Goal: Task Accomplishment & Management: Manage account settings

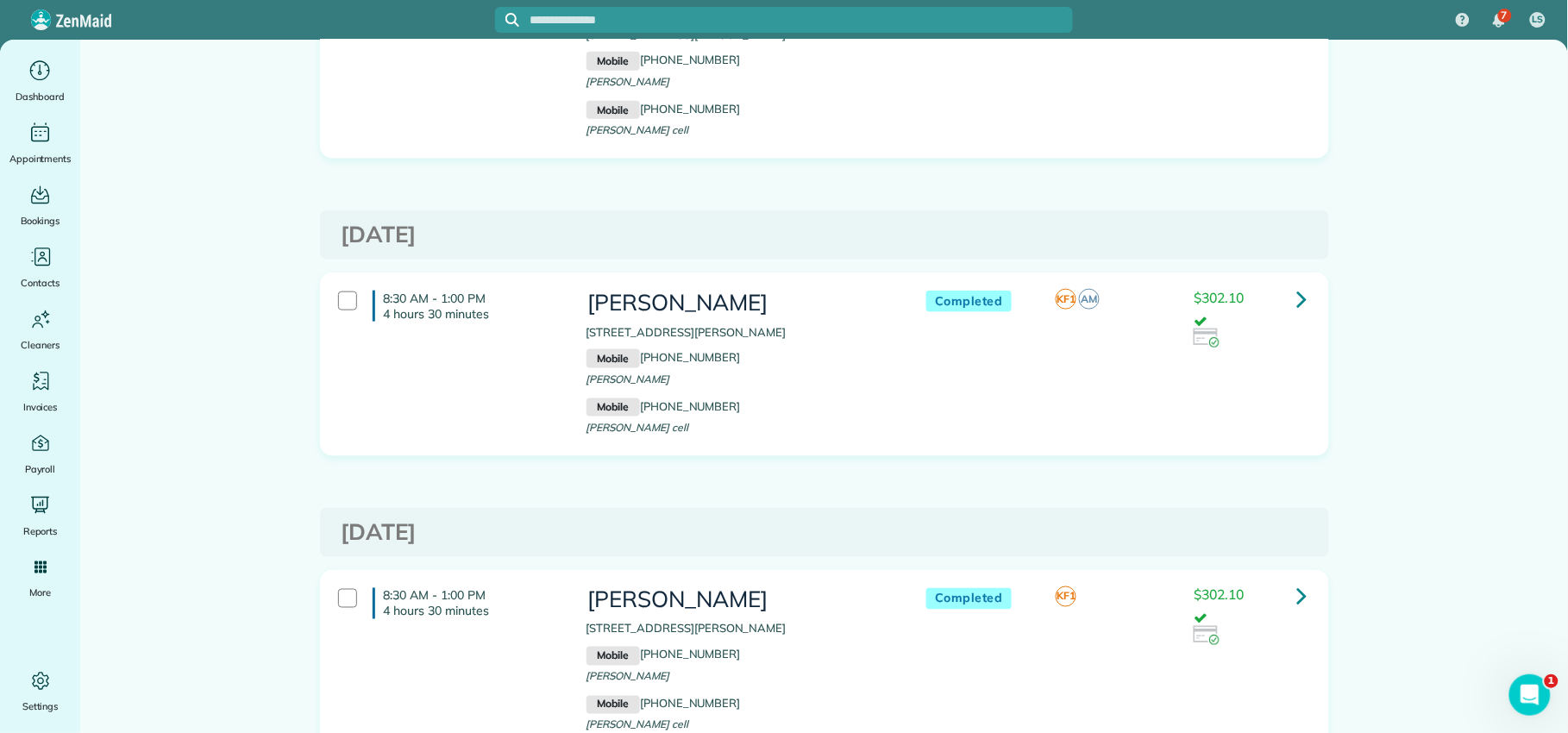
scroll to position [2665, 0]
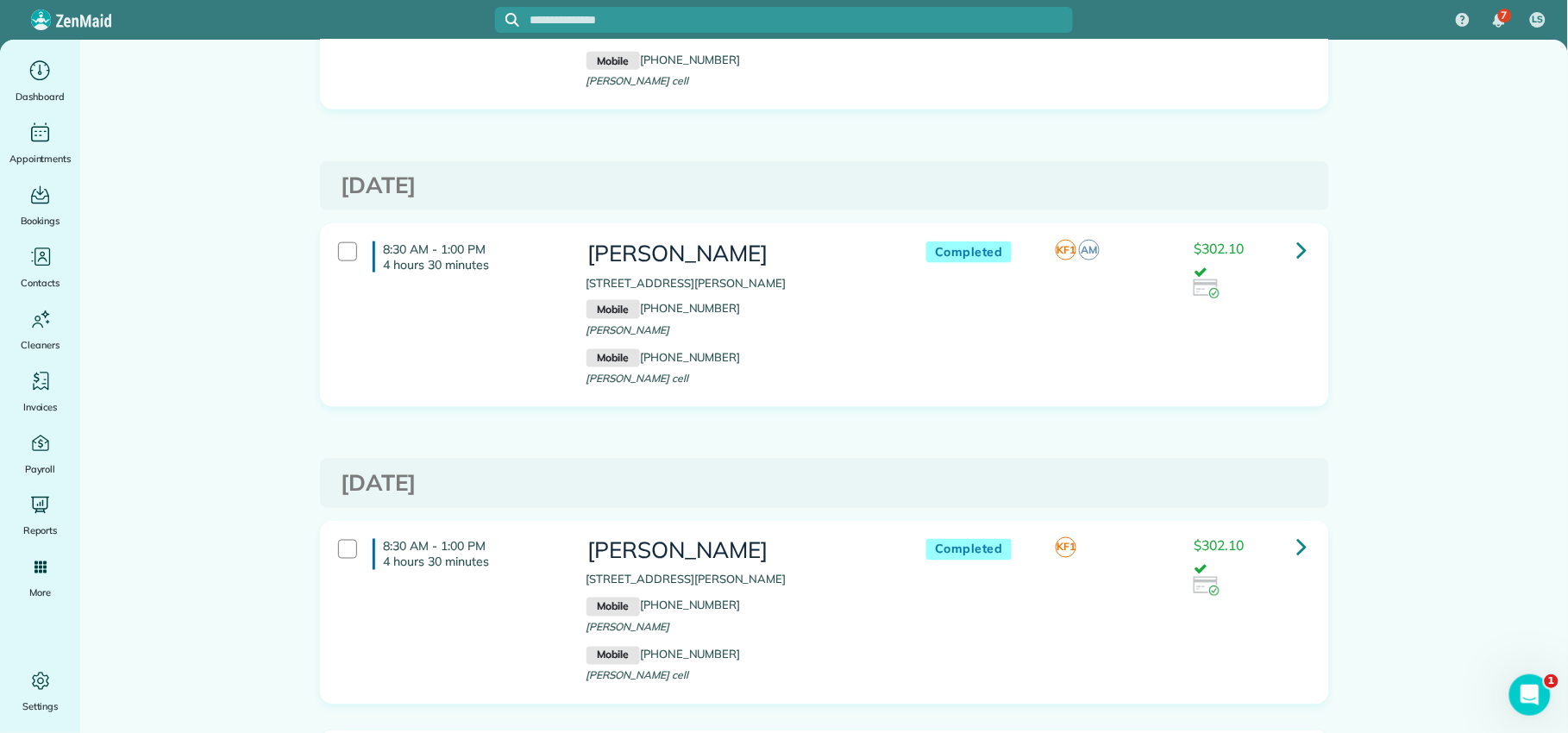
click at [1300, 251] on link at bounding box center [1302, 250] width 35 height 35
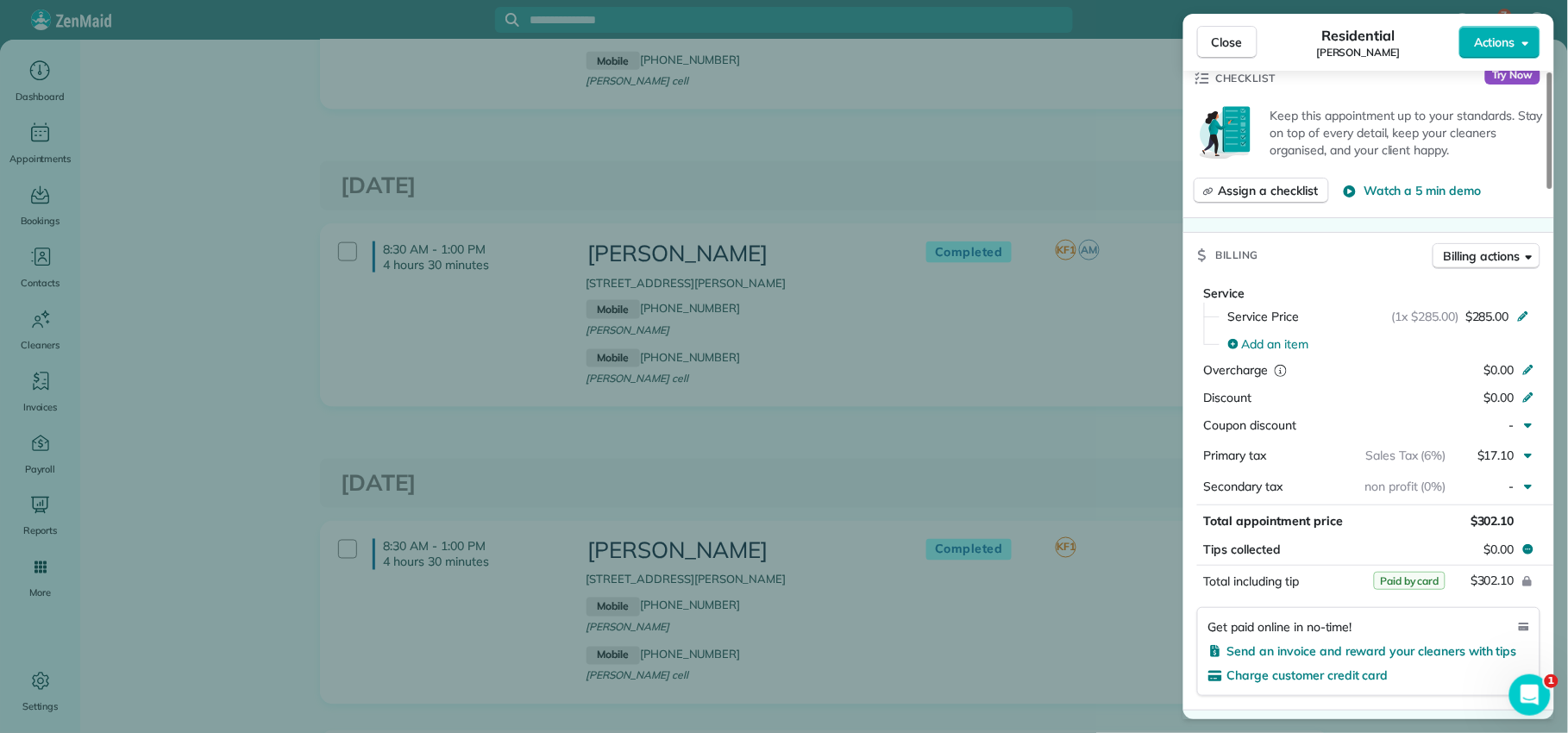
scroll to position [845, 0]
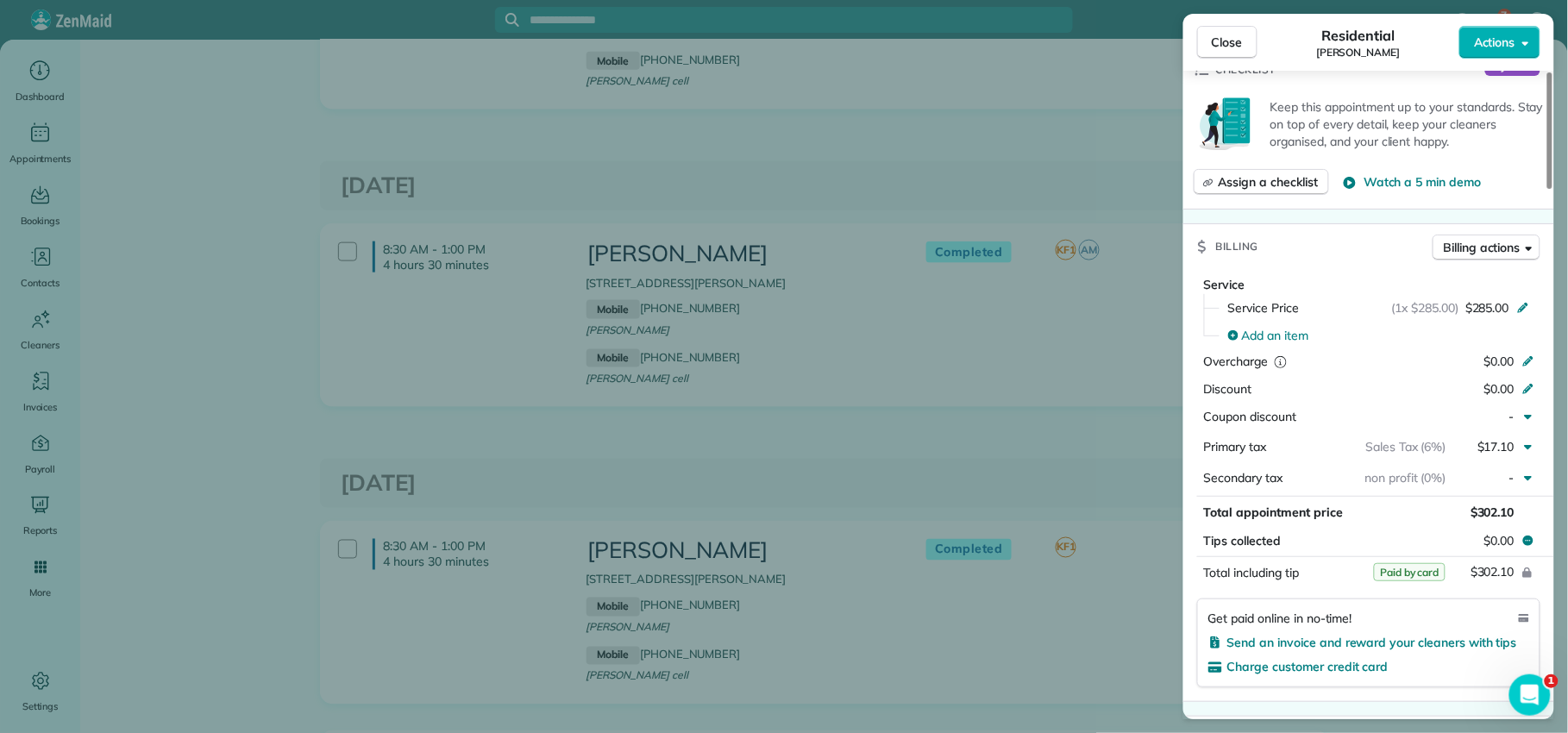
drag, startPoint x: 1213, startPoint y: 47, endPoint x: 1202, endPoint y: 62, distance: 18.6
click at [1213, 48] on span "Close" at bounding box center [1227, 42] width 31 height 17
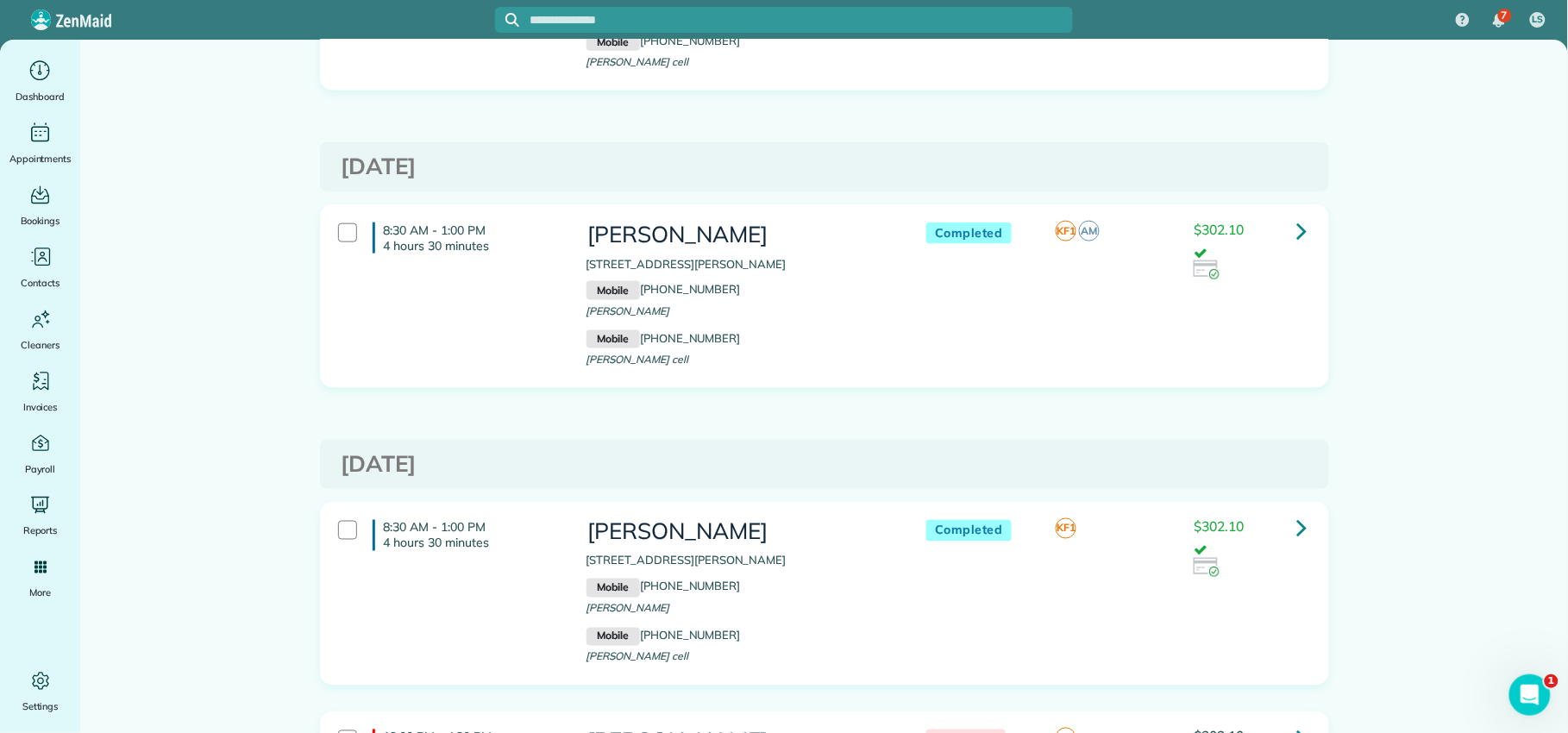
scroll to position [2704, 0]
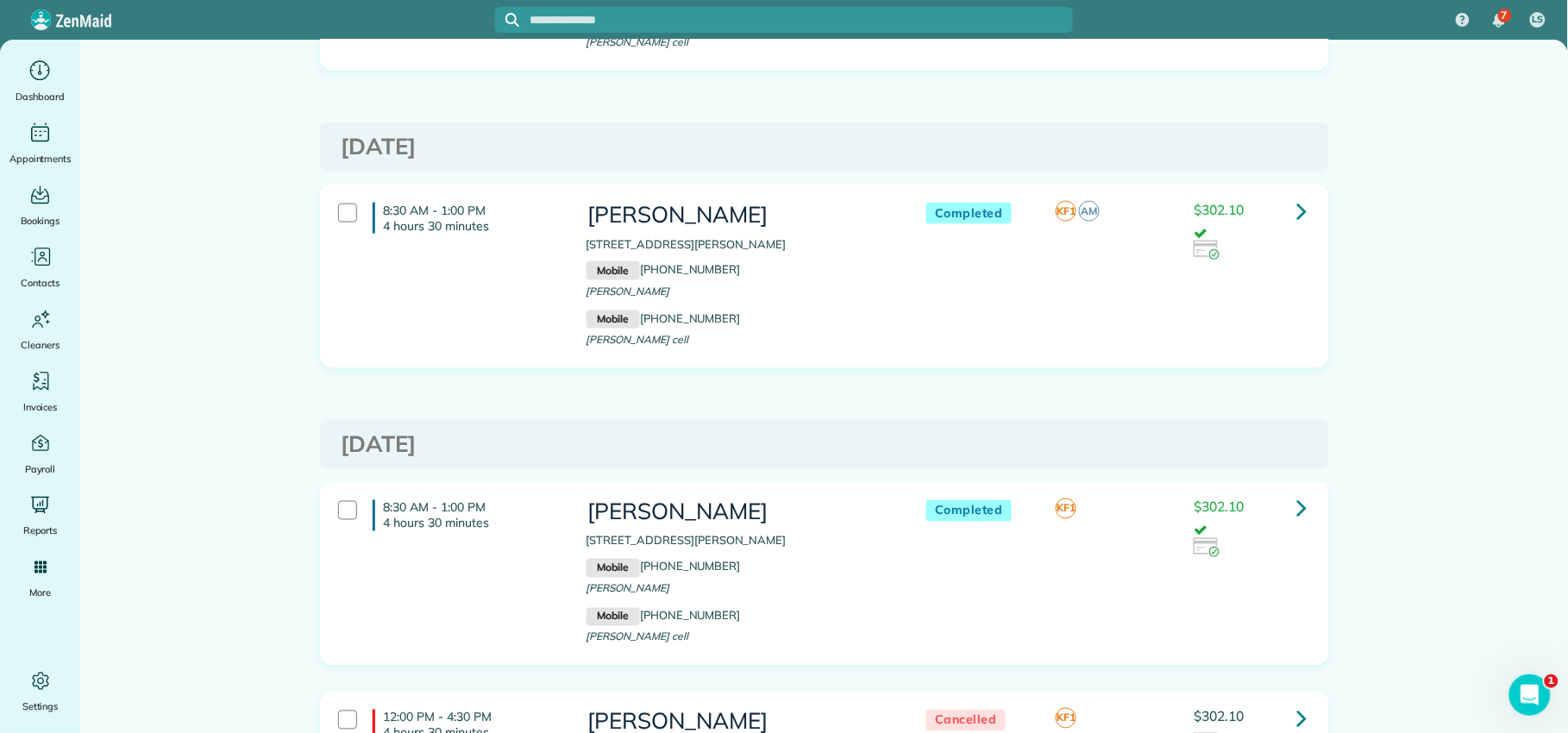
click at [1297, 218] on icon at bounding box center [1302, 211] width 11 height 30
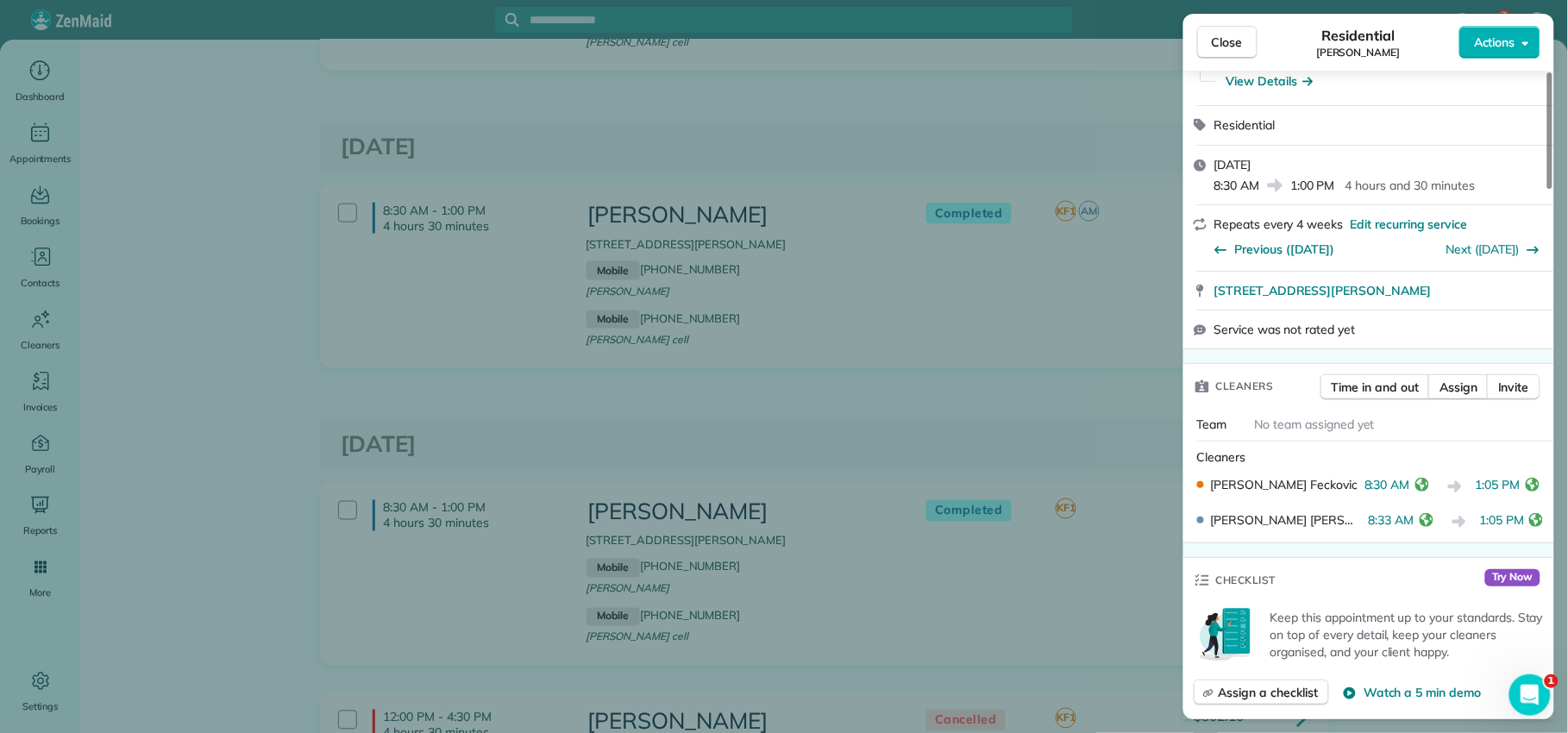
scroll to position [341, 0]
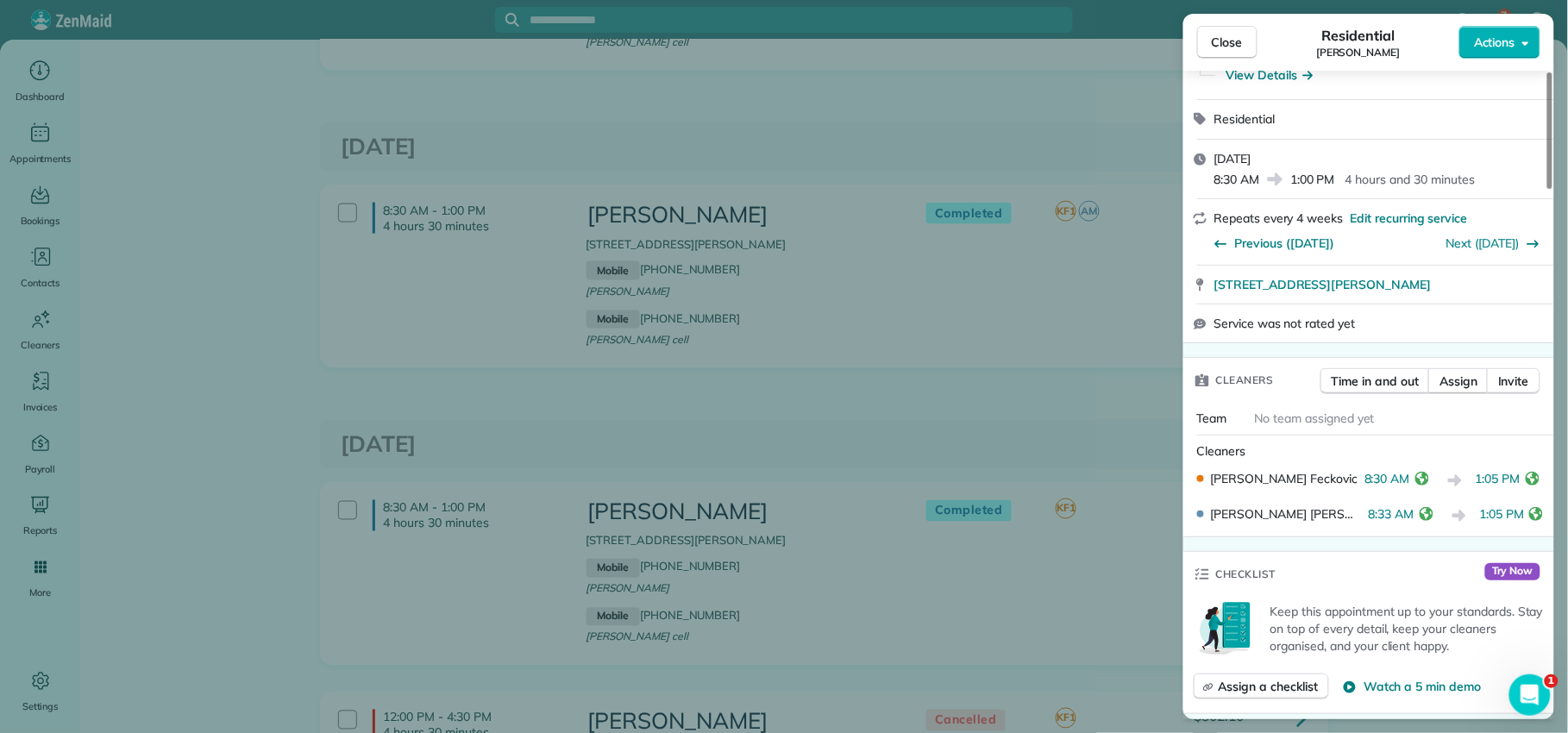
drag, startPoint x: 1249, startPoint y: 47, endPoint x: 1218, endPoint y: 114, distance: 73.8
click at [1249, 48] on button "Close" at bounding box center [1227, 42] width 60 height 33
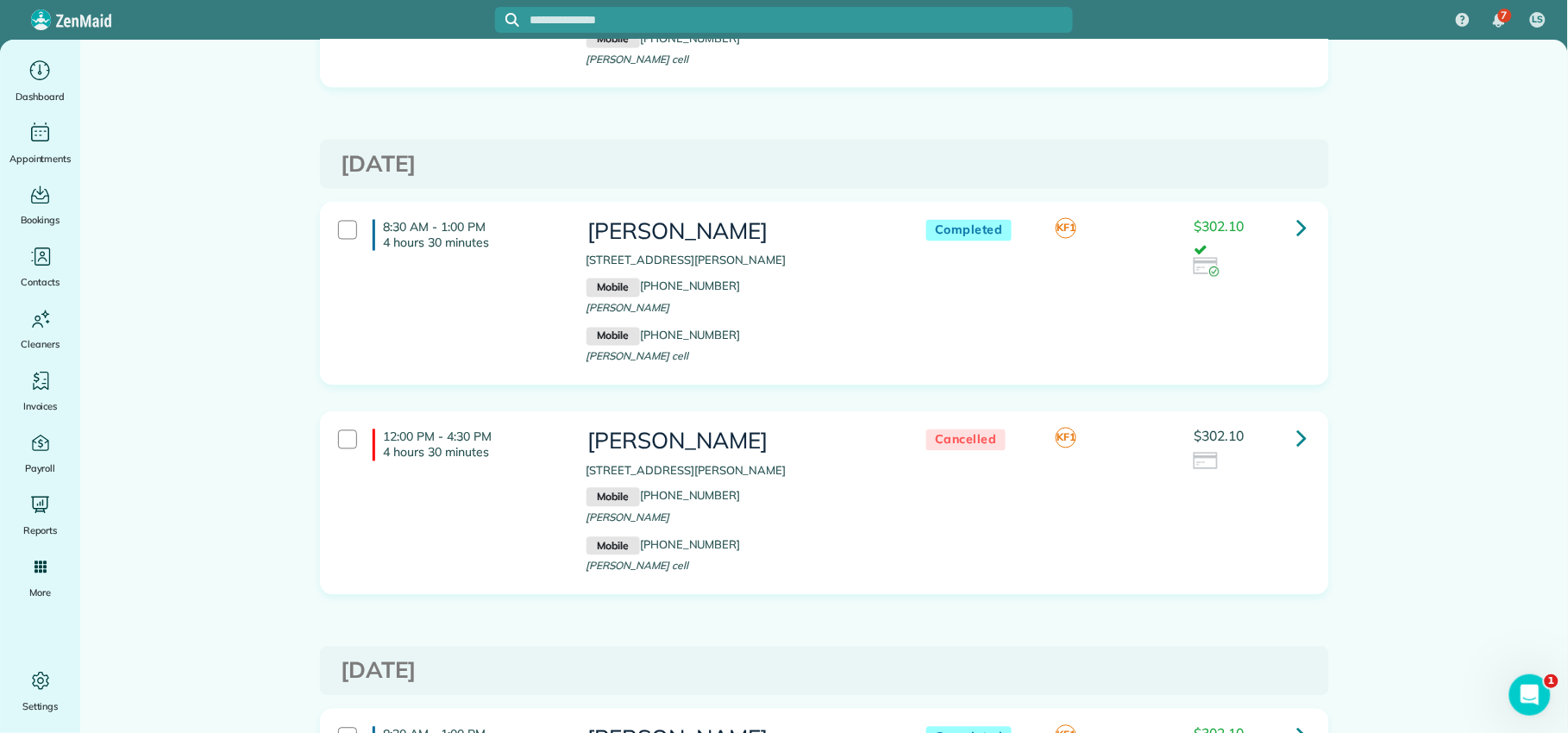
scroll to position [2986, 0]
click at [1297, 216] on icon at bounding box center [1302, 226] width 11 height 30
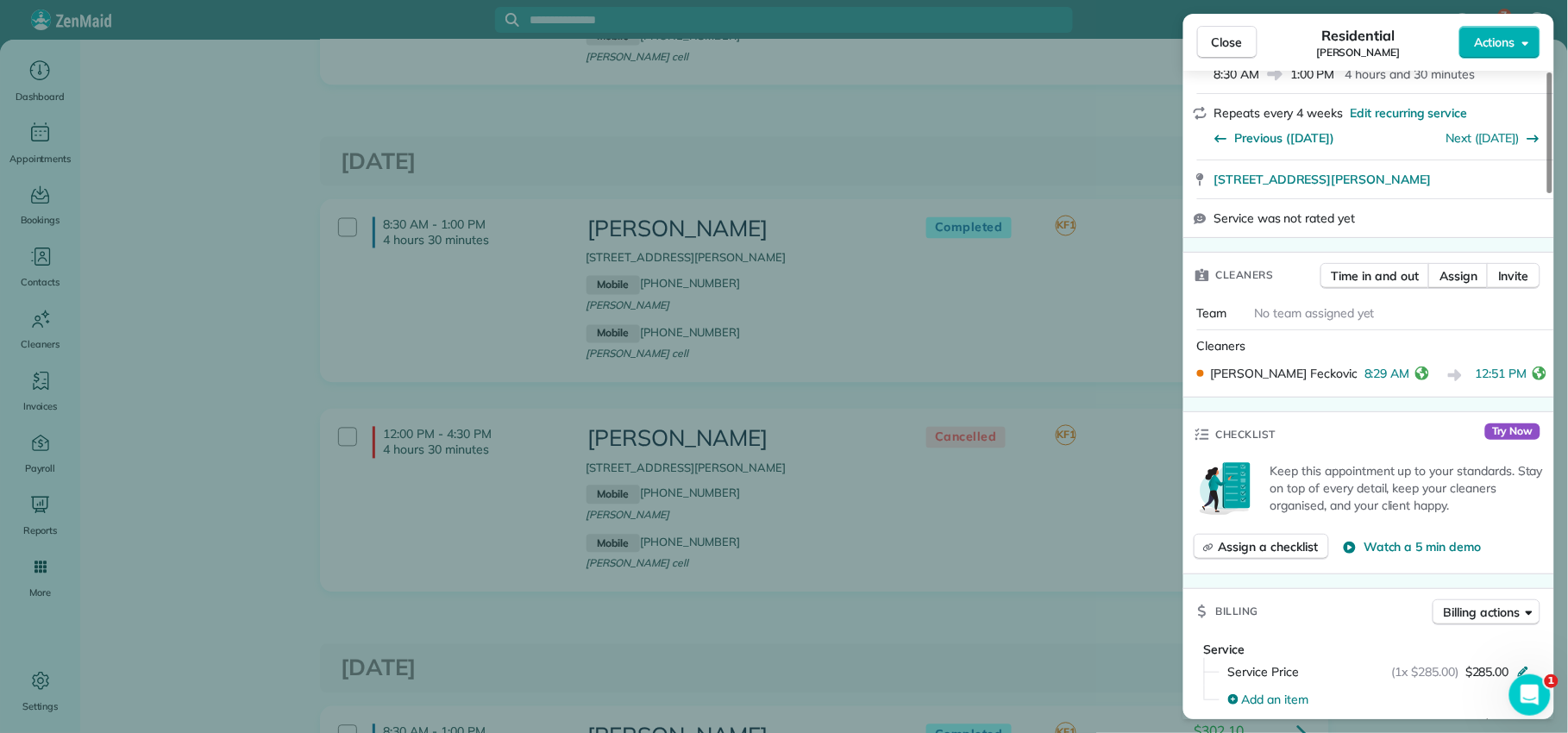
scroll to position [587, 0]
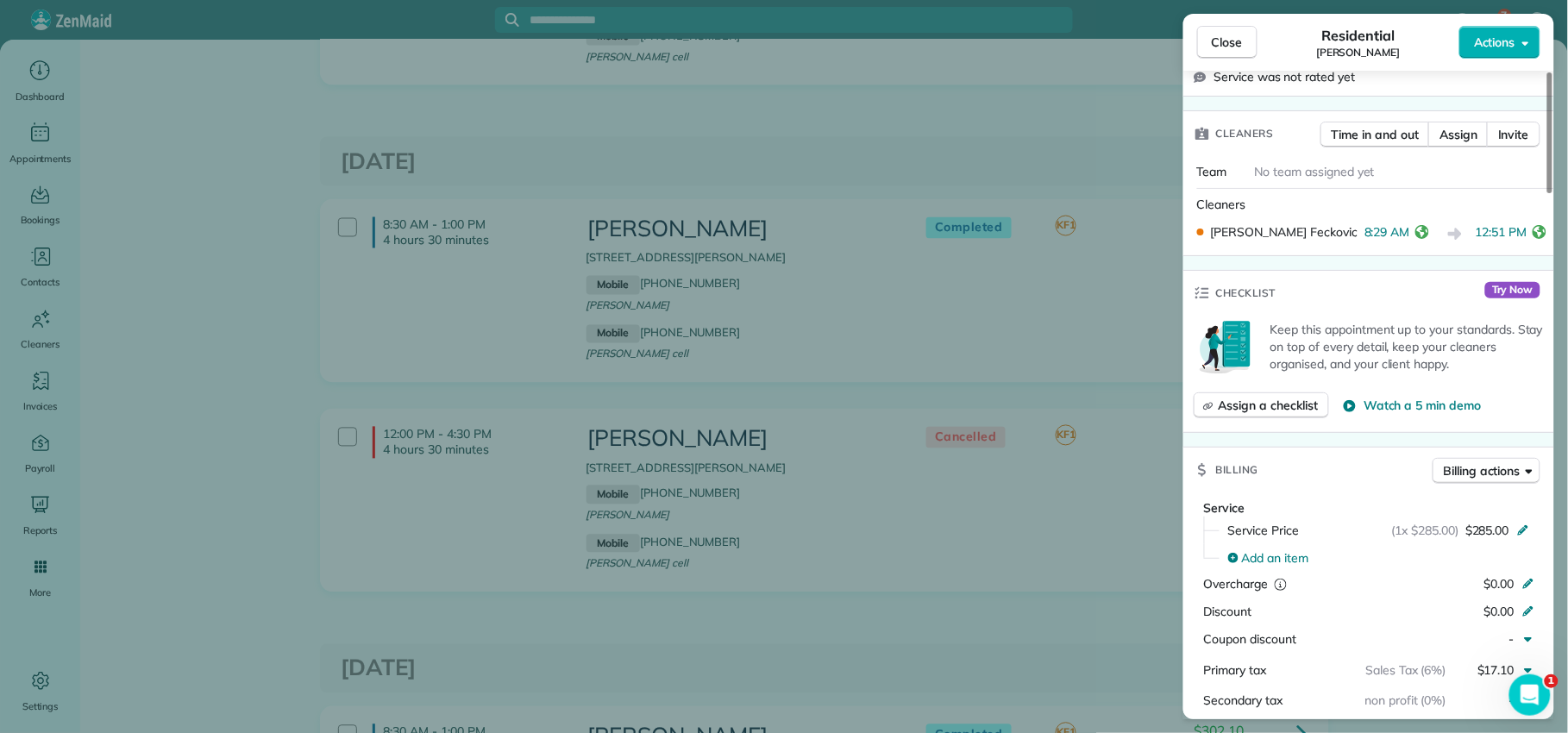
drag, startPoint x: 1216, startPoint y: 42, endPoint x: 1211, endPoint y: 50, distance: 9.4
click at [1216, 42] on span "Close" at bounding box center [1227, 42] width 31 height 17
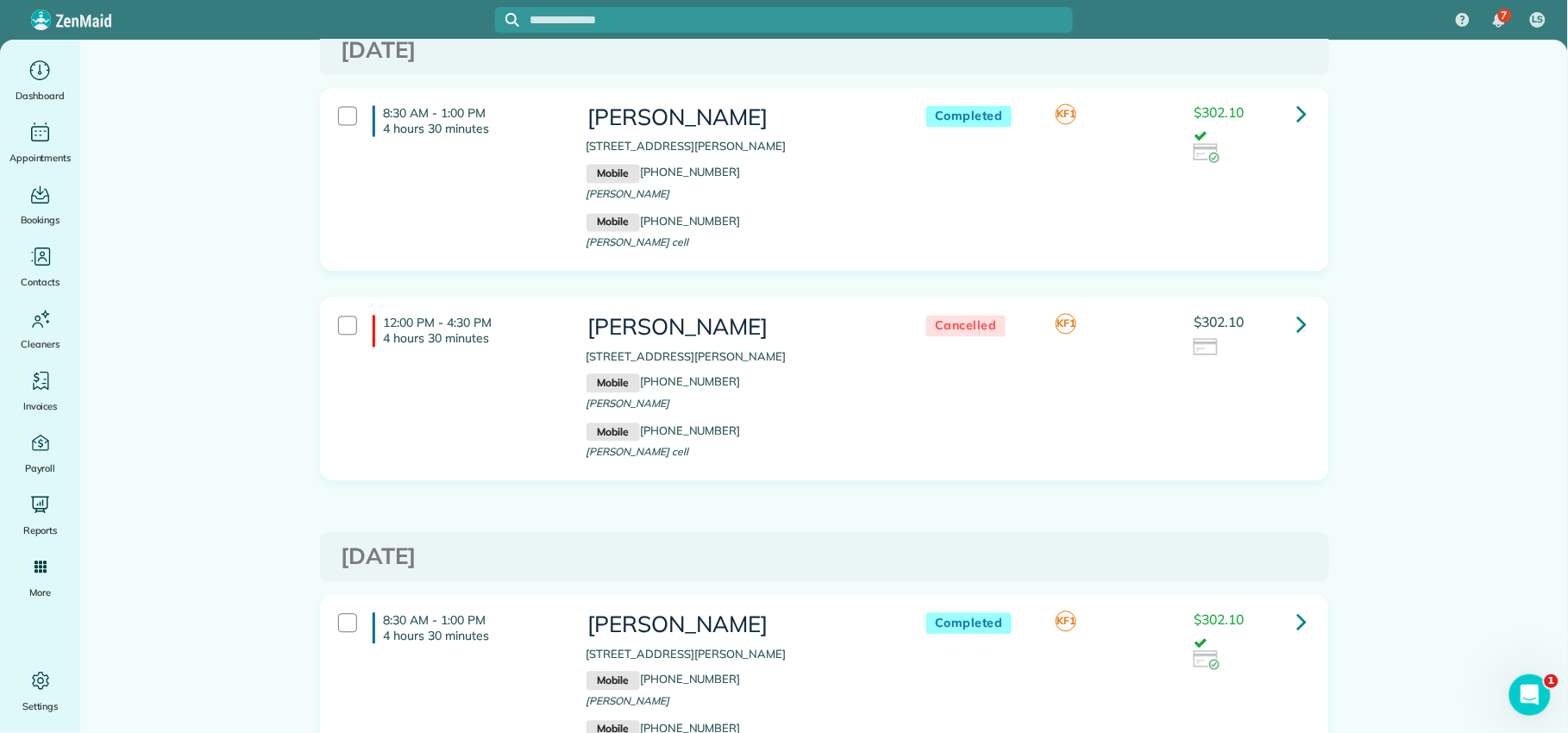
scroll to position [3275, 0]
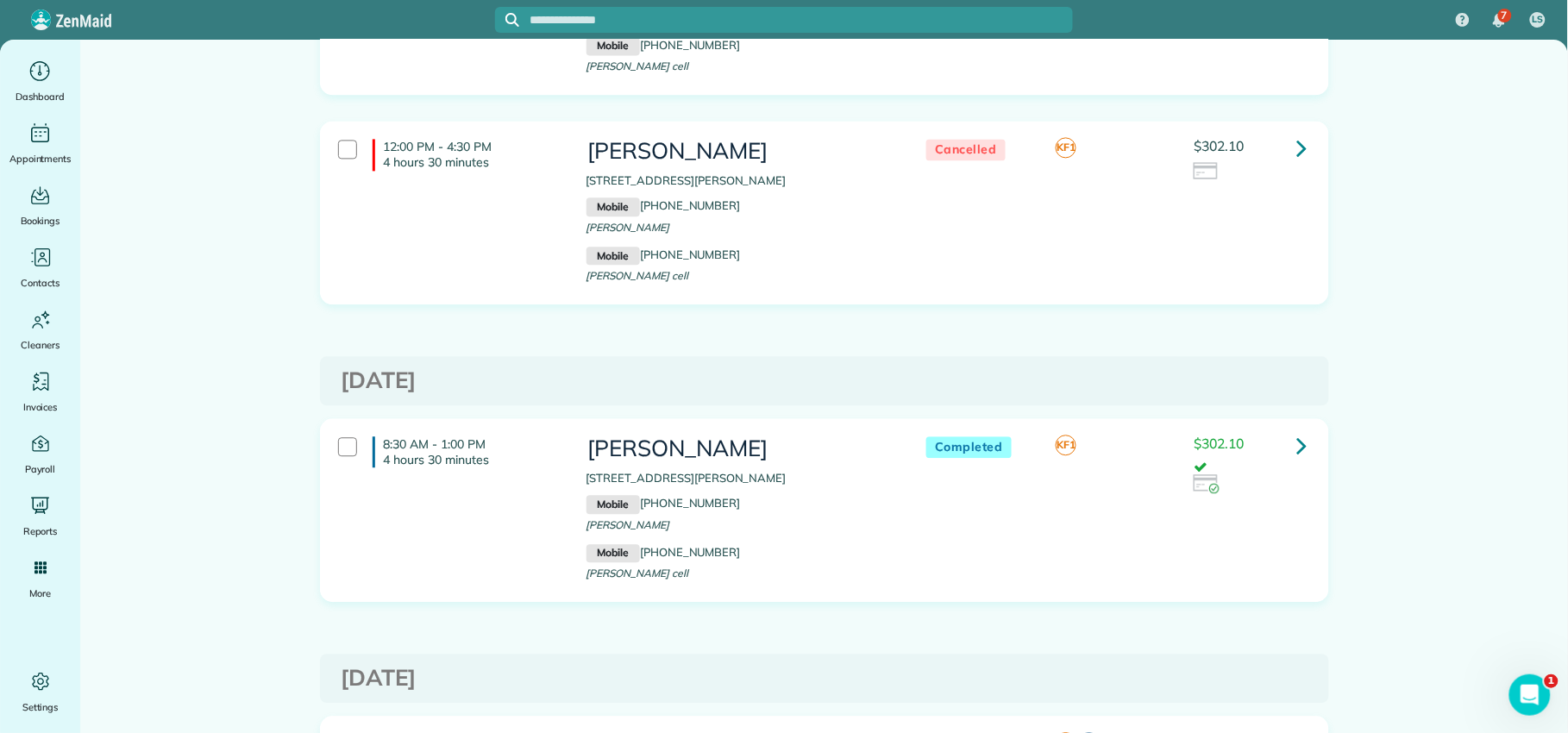
click at [1285, 448] on link at bounding box center [1302, 444] width 35 height 35
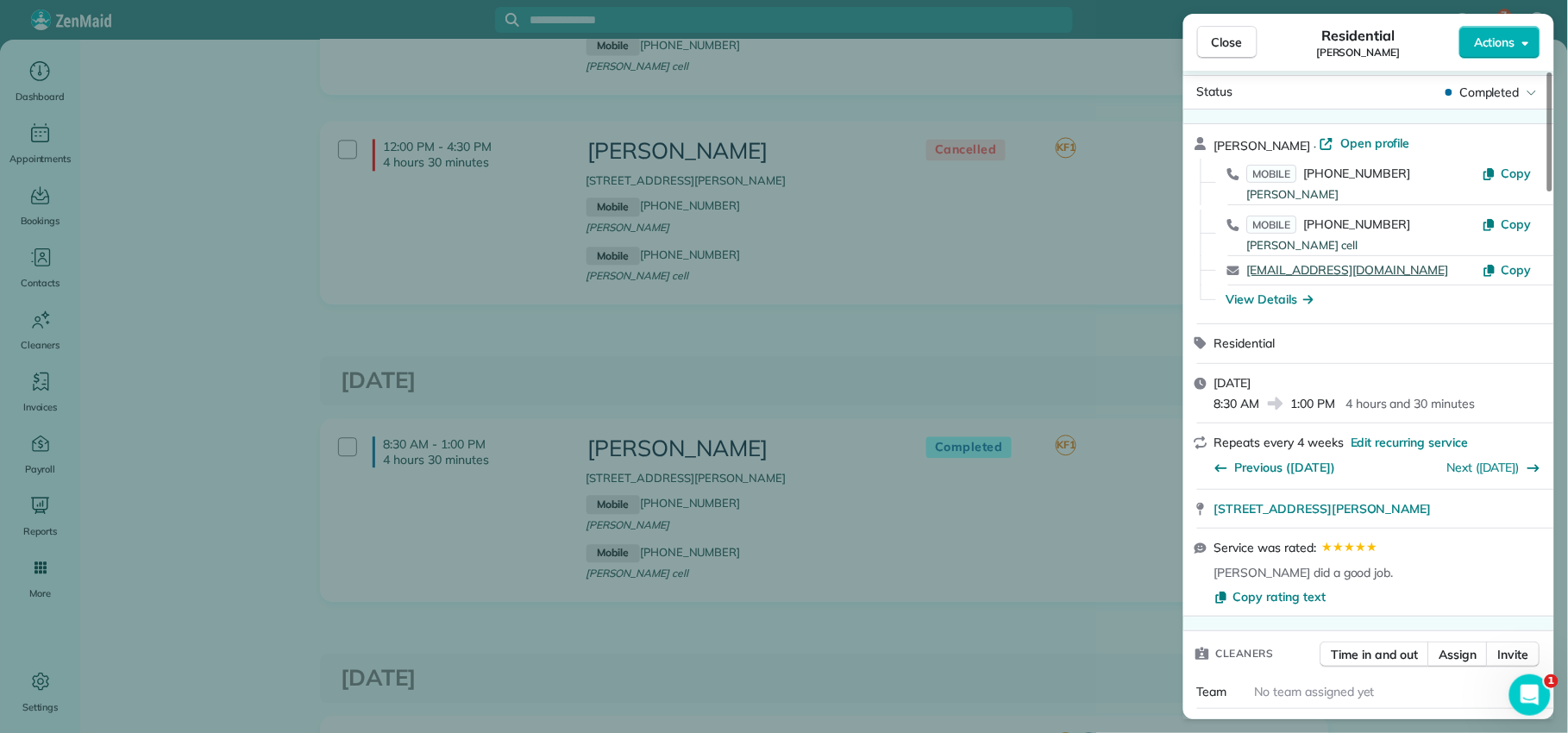
scroll to position [230, 0]
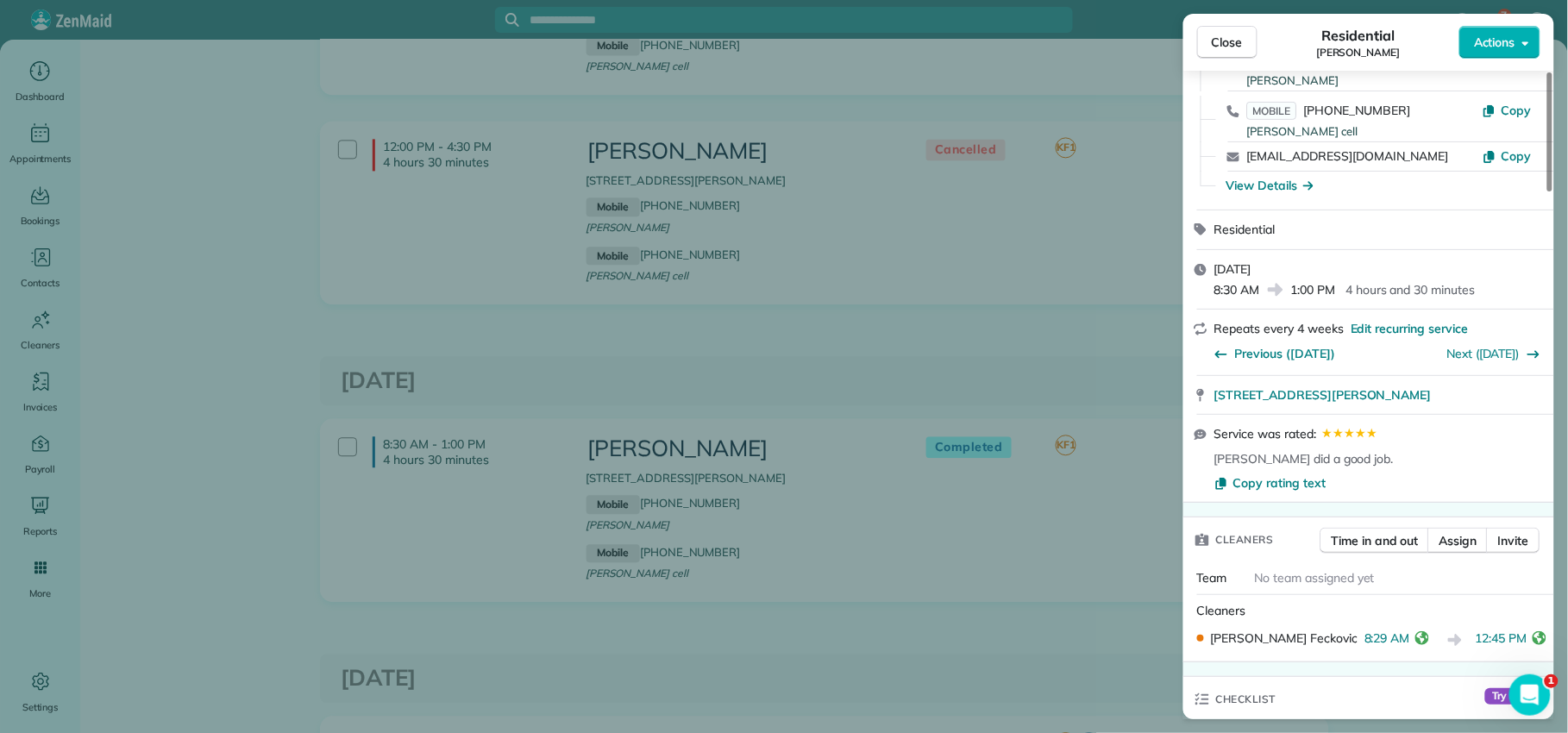
click at [1214, 53] on button "Close" at bounding box center [1227, 42] width 60 height 33
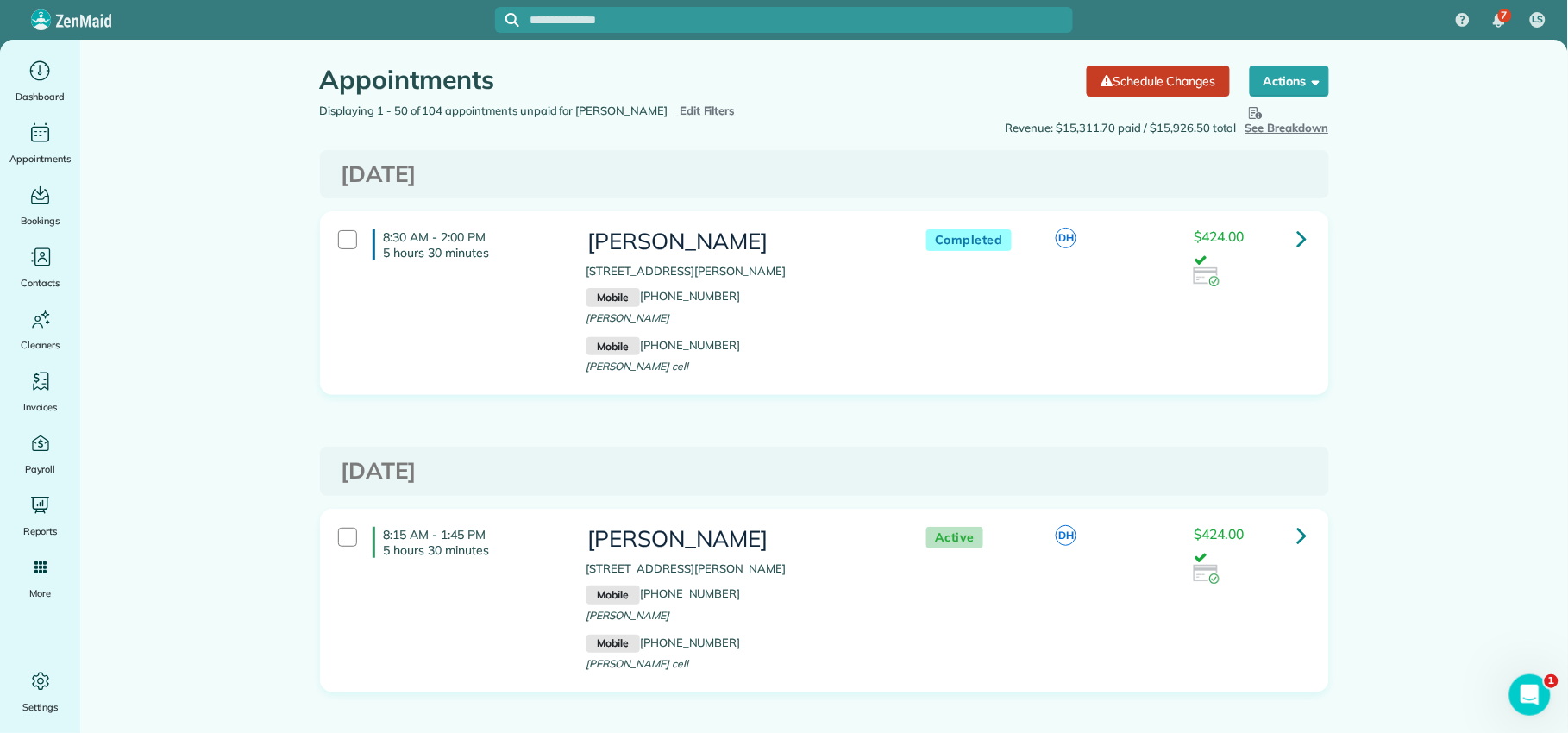
click at [1297, 241] on icon at bounding box center [1302, 238] width 11 height 30
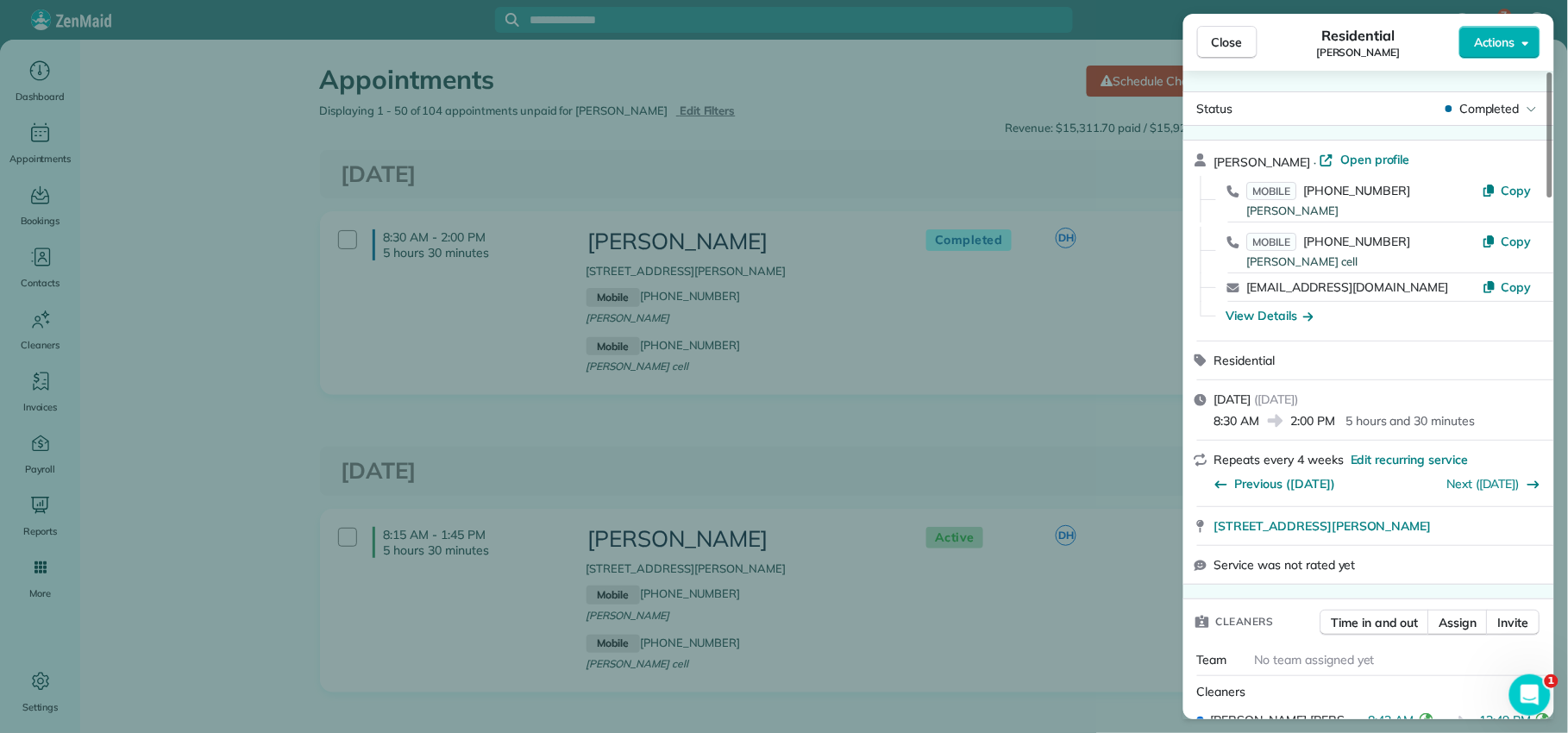
scroll to position [393, 0]
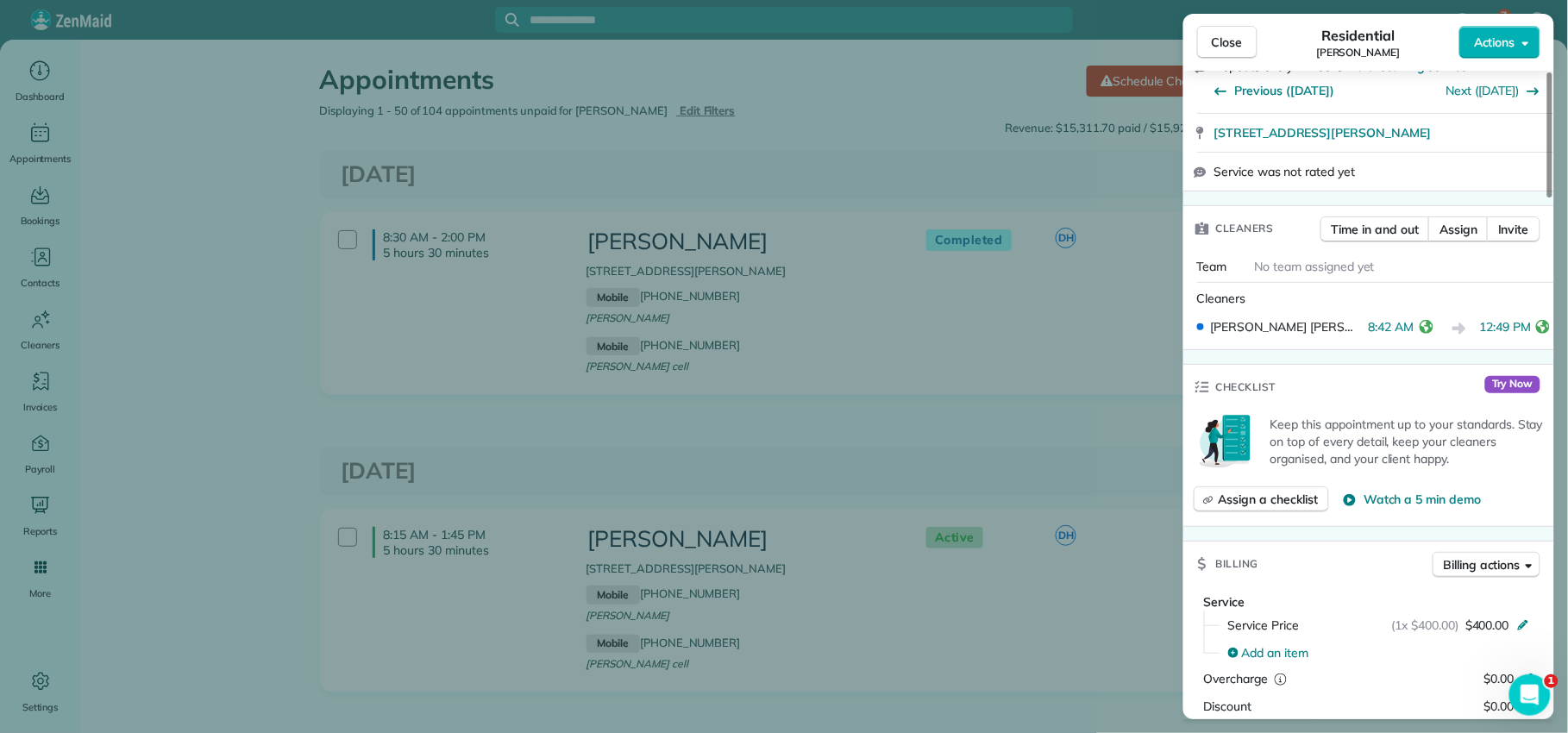
click at [1236, 43] on span "Close" at bounding box center [1227, 42] width 31 height 17
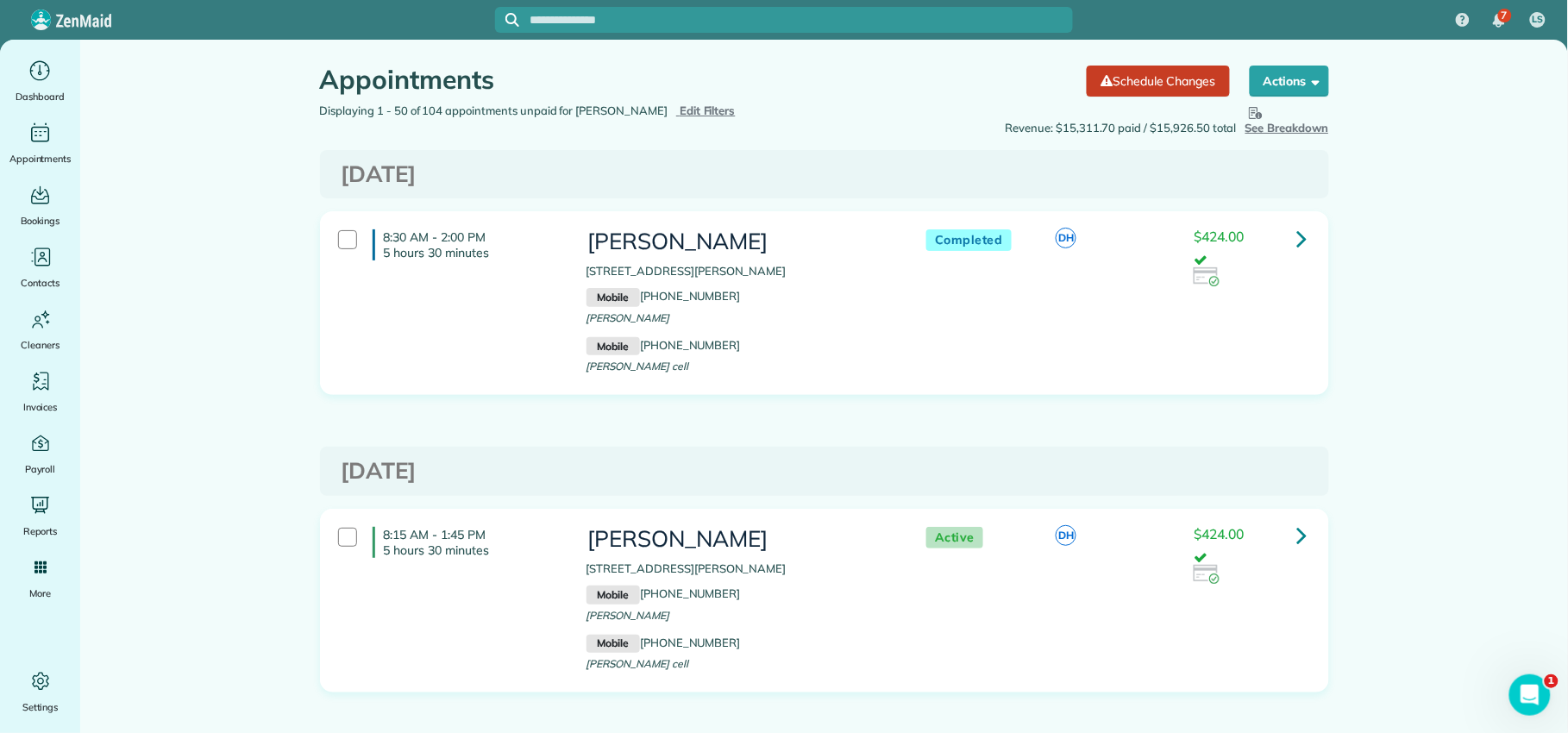
click at [1297, 229] on icon at bounding box center [1302, 238] width 11 height 30
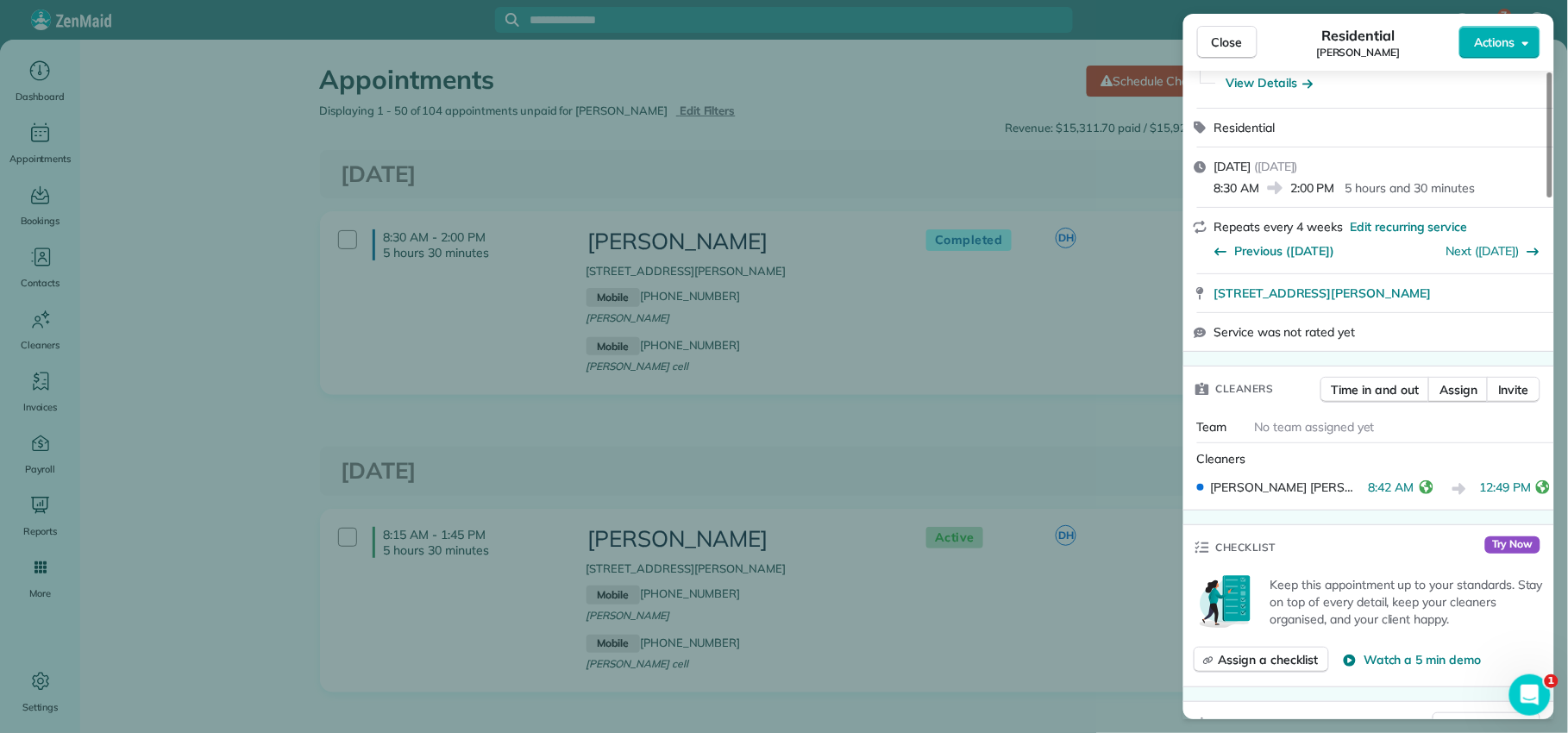
scroll to position [234, 0]
click at [1221, 50] on button "Close" at bounding box center [1227, 42] width 60 height 33
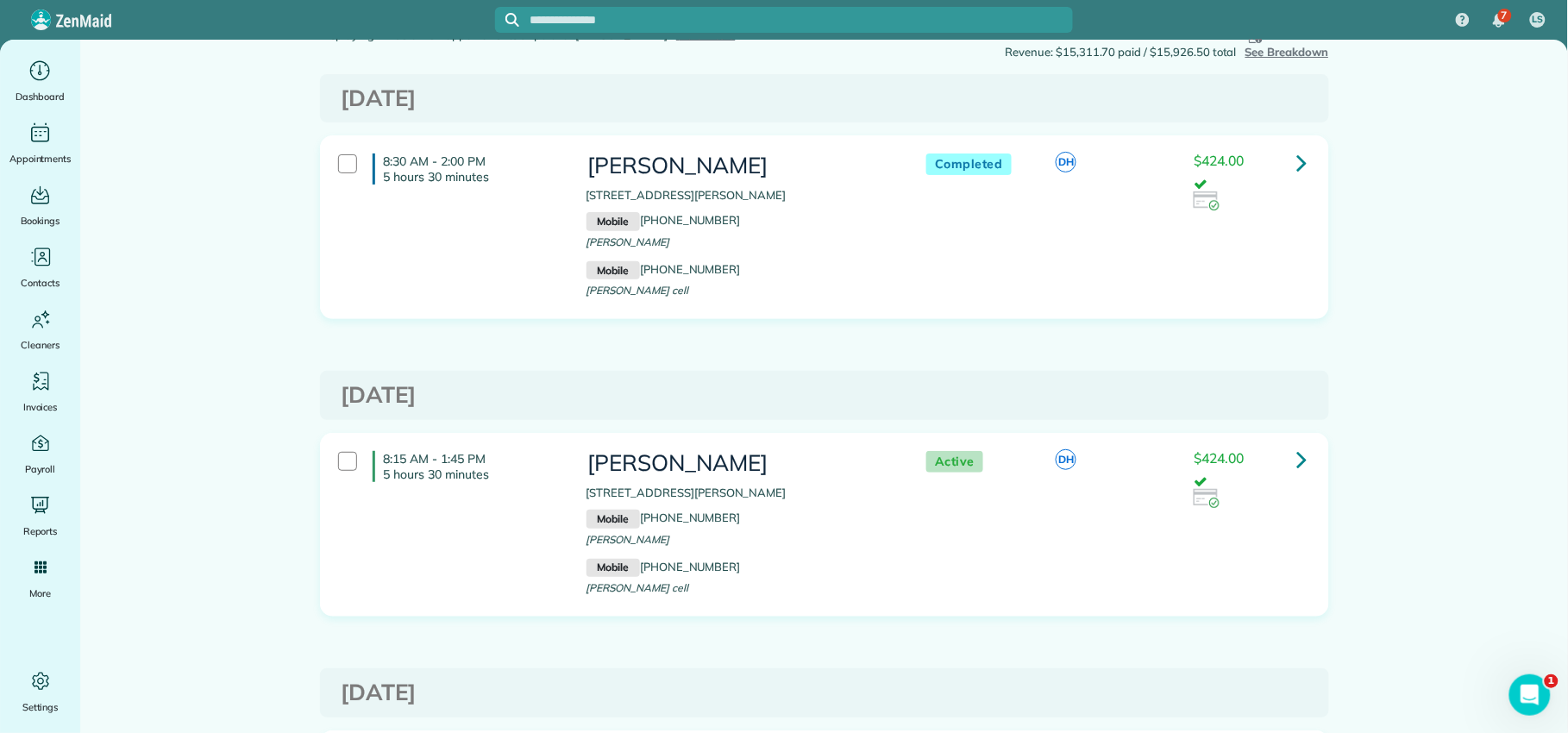
scroll to position [73, 0]
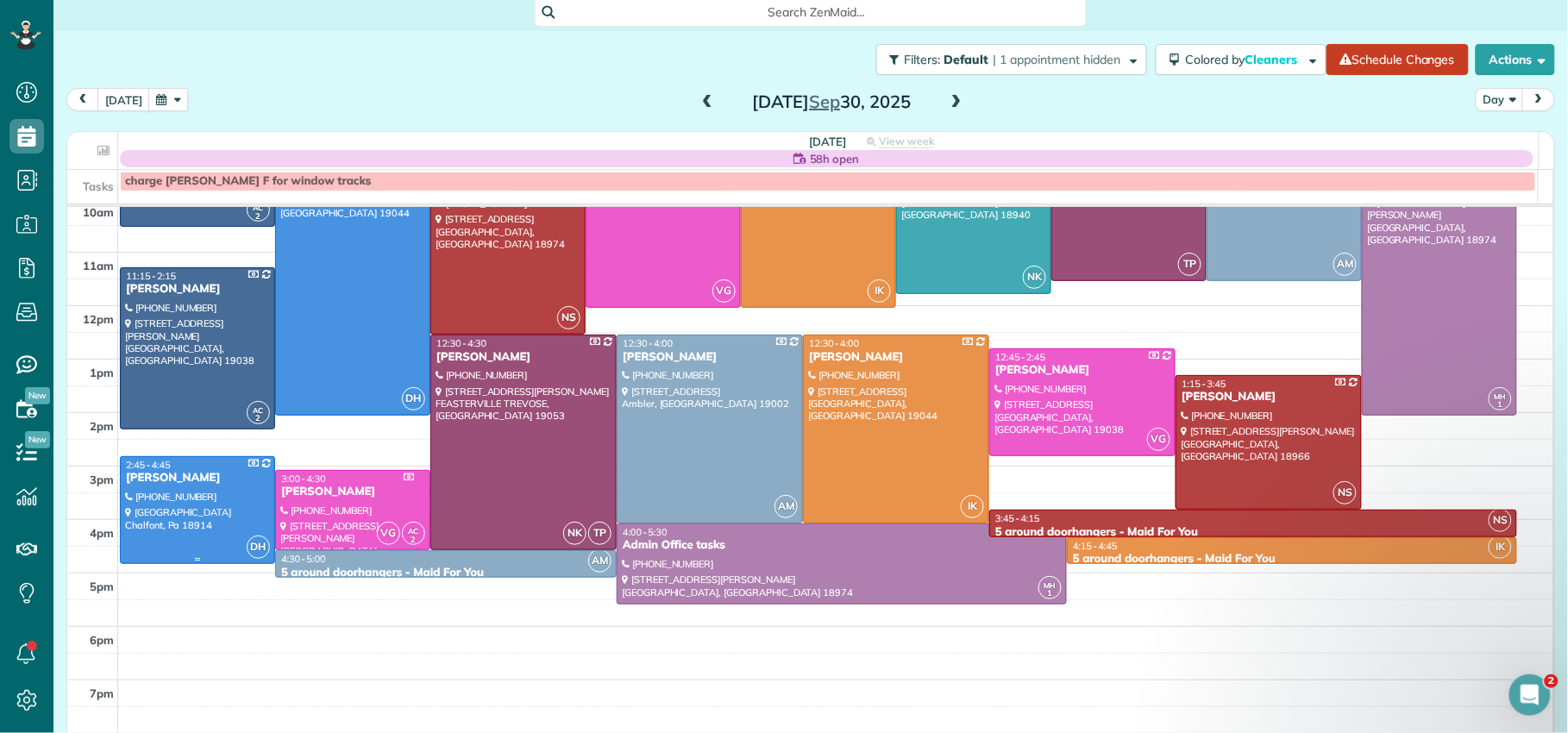
click at [165, 479] on div "Joe Tate" at bounding box center [197, 478] width 145 height 15
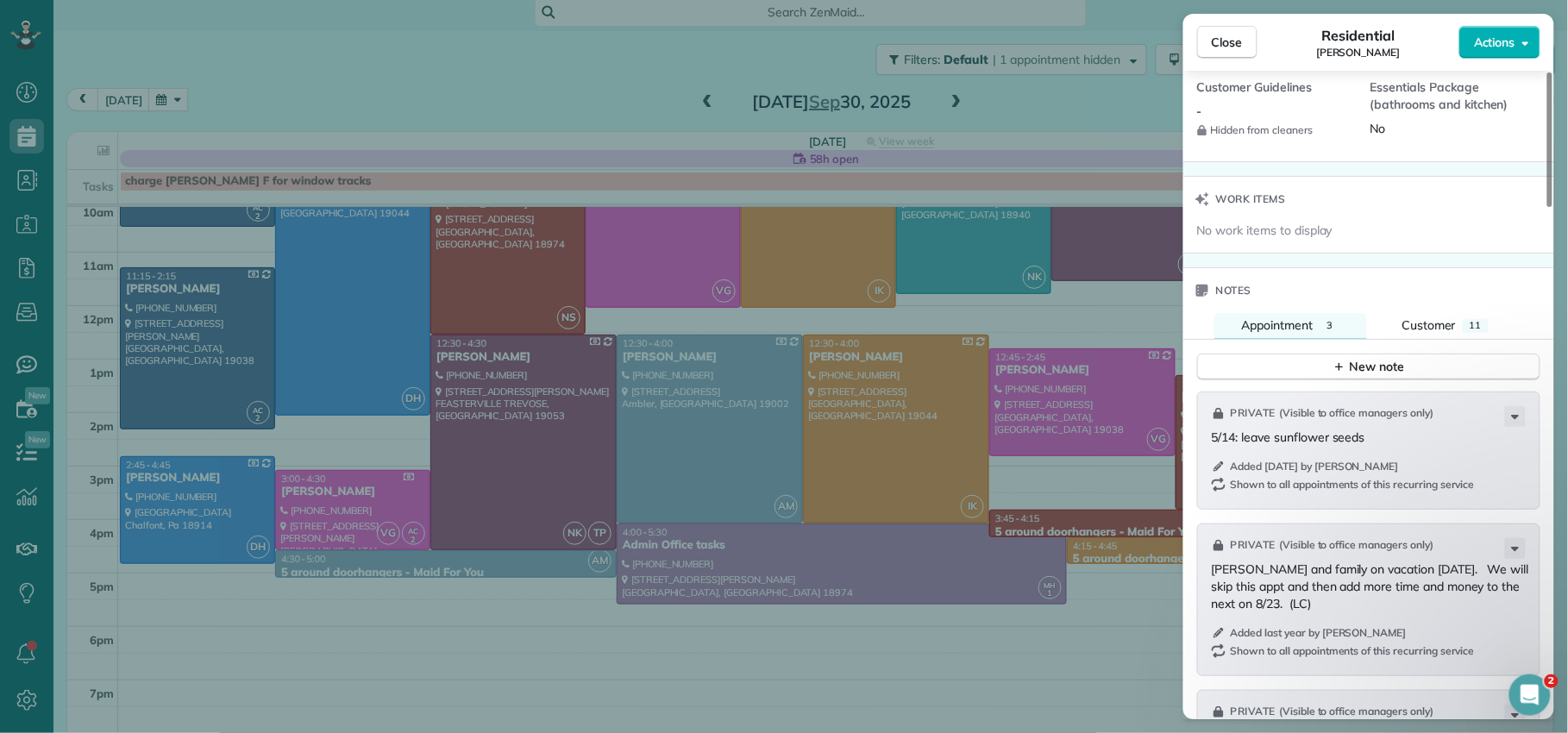
scroll to position [1665, 0]
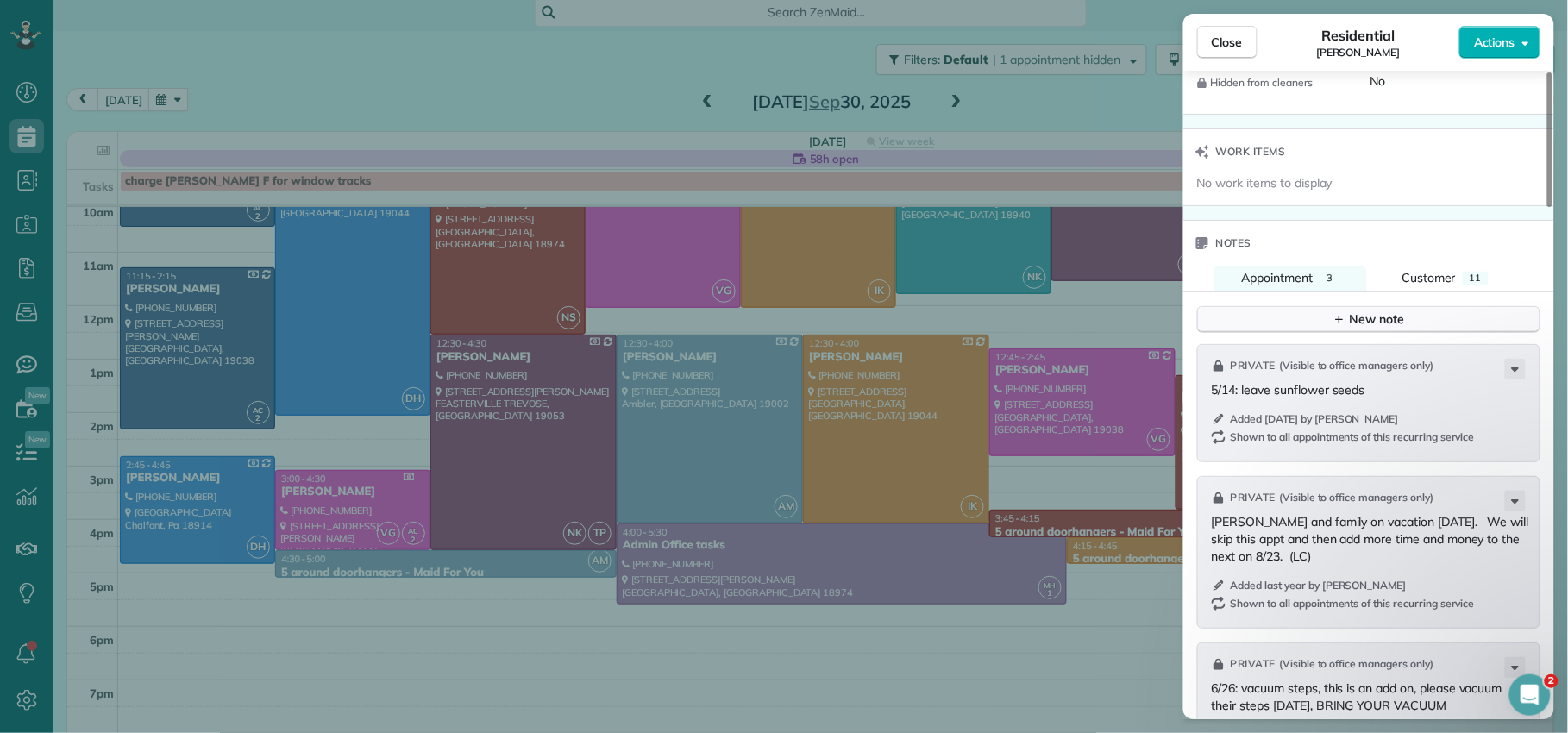
click at [1358, 327] on div "New note" at bounding box center [1369, 320] width 73 height 18
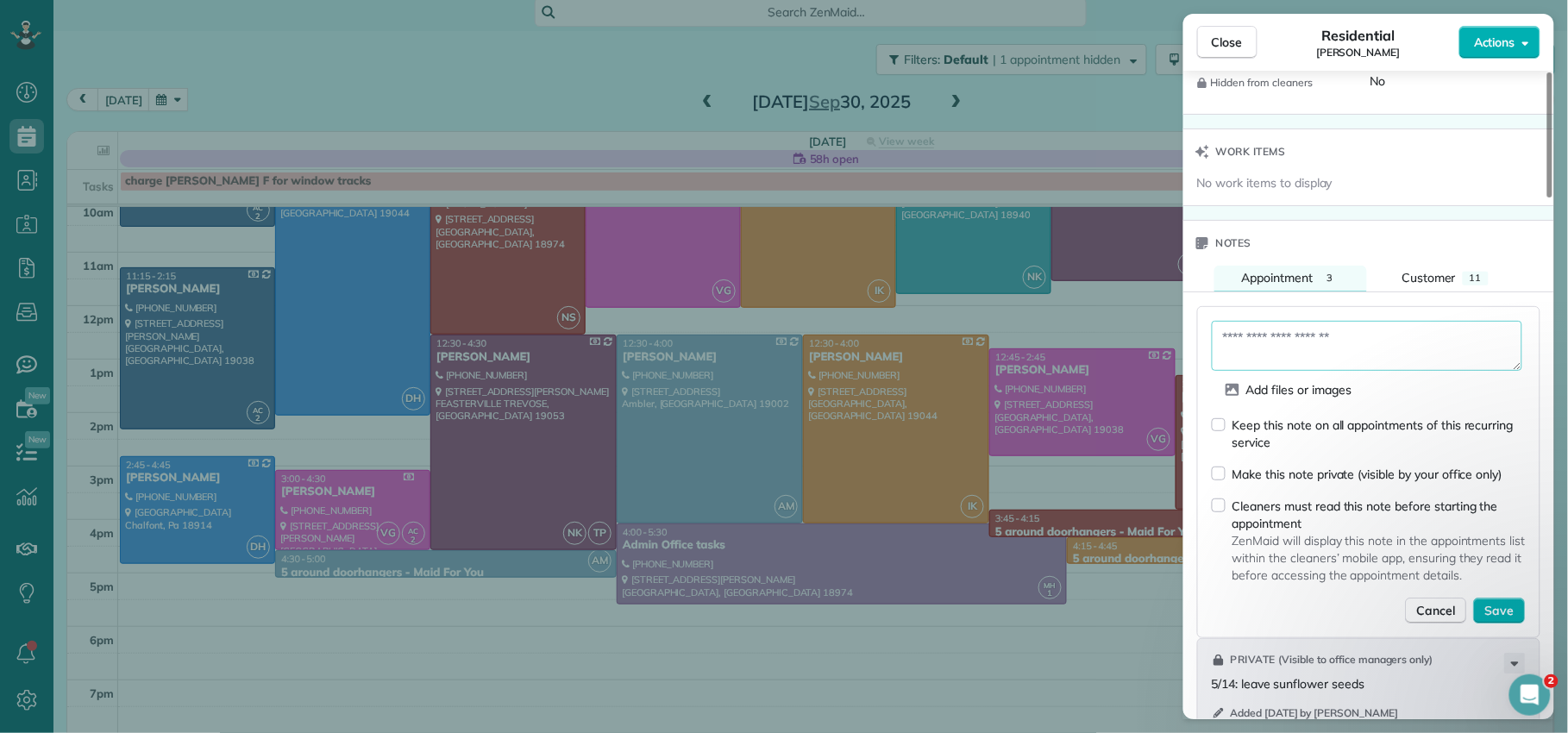
click at [1342, 337] on textarea at bounding box center [1367, 345] width 311 height 50
type textarea "**********"
click at [1500, 615] on span "Save" at bounding box center [1499, 611] width 29 height 17
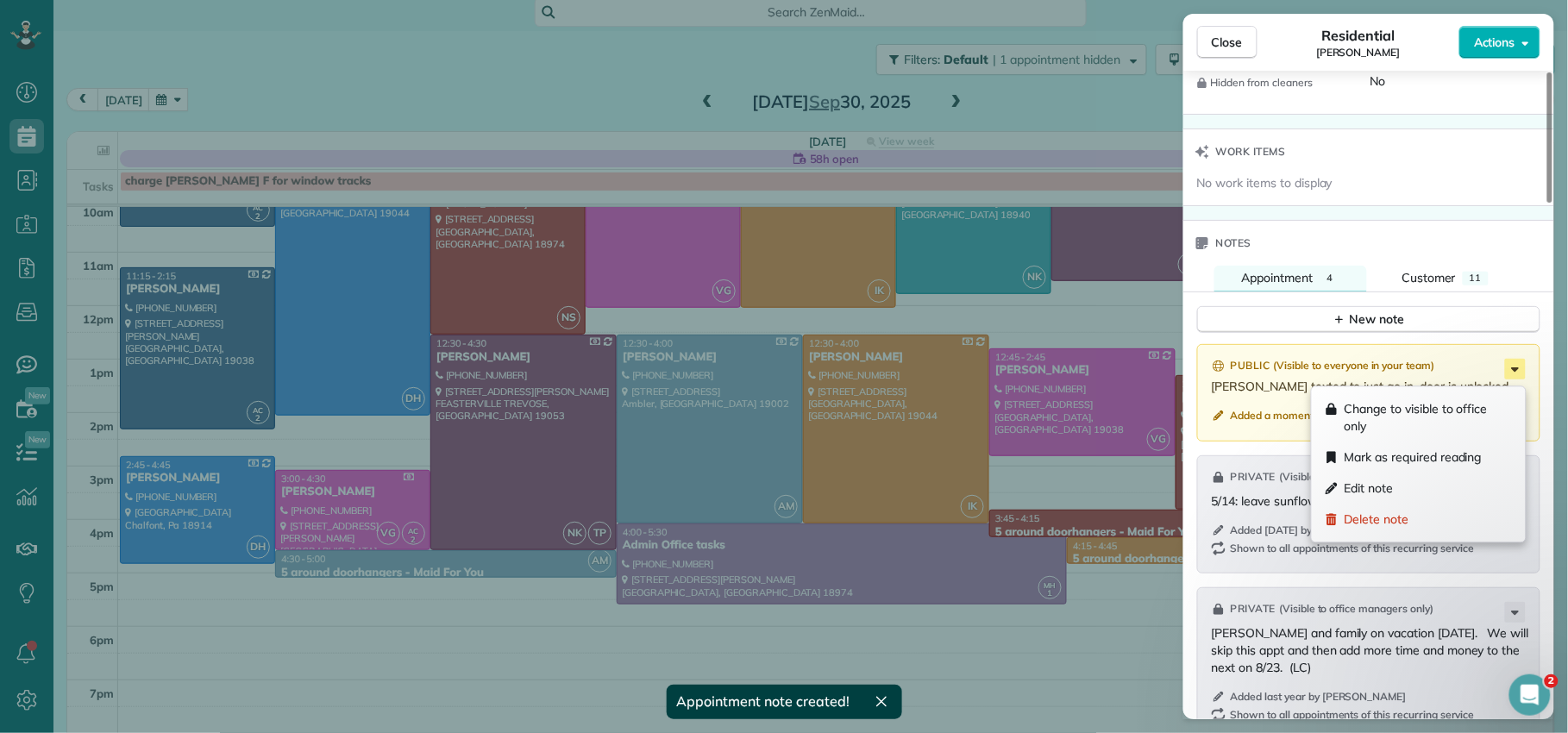
click at [1509, 373] on icon at bounding box center [1515, 368] width 20 height 20
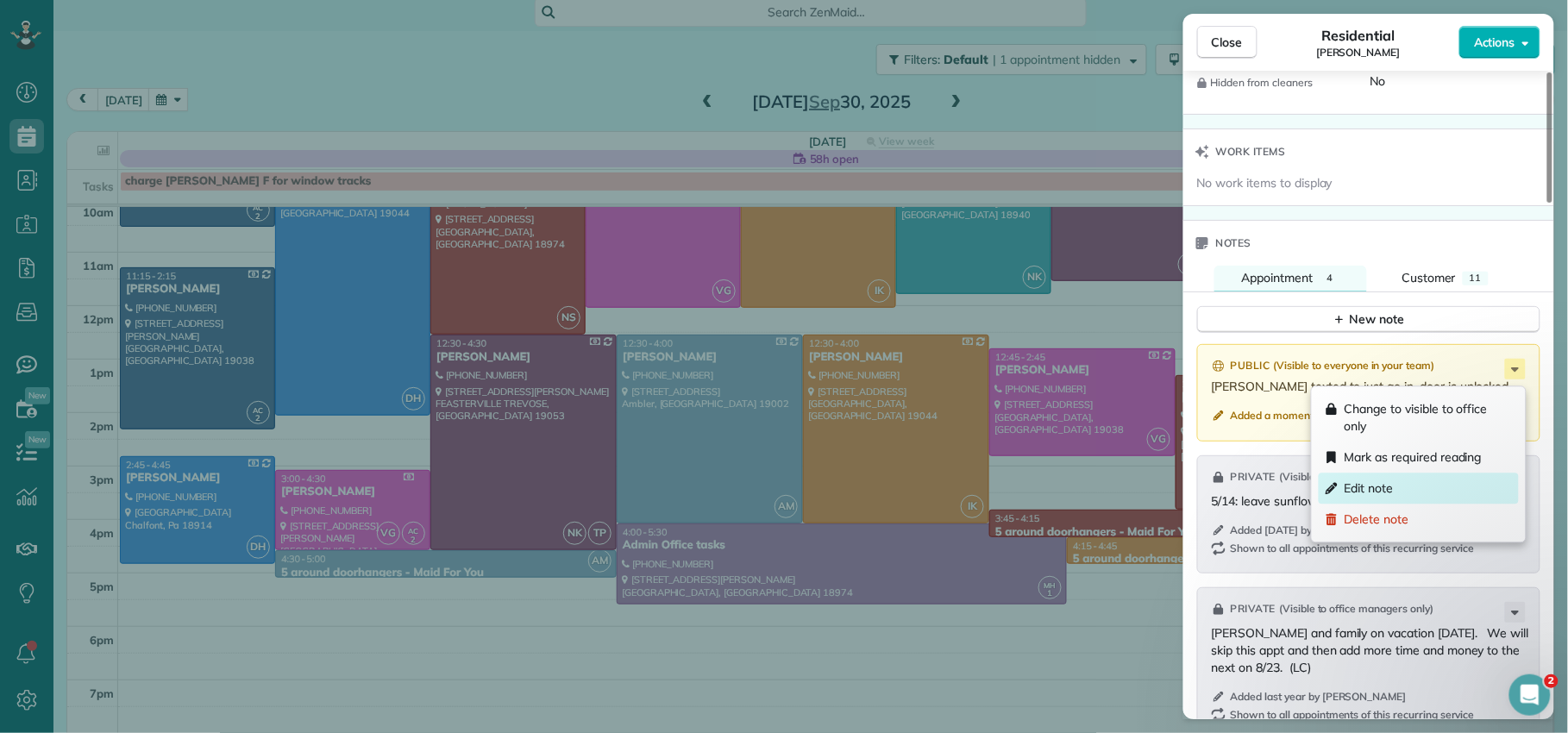
click at [1435, 485] on div "Edit note" at bounding box center [1418, 489] width 200 height 31
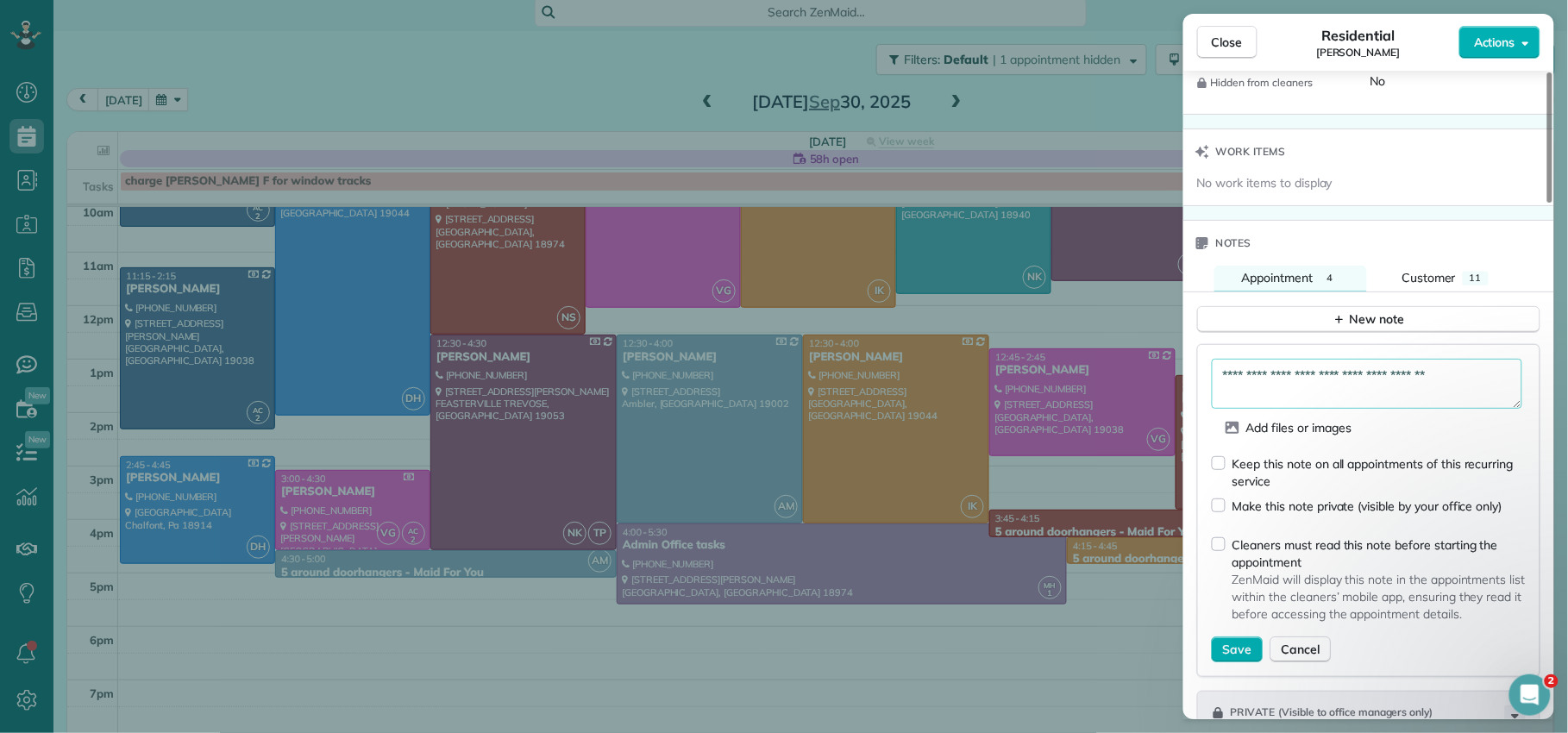
click at [1224, 384] on textarea "**********" at bounding box center [1367, 383] width 311 height 50
click at [1227, 382] on textarea "**********" at bounding box center [1367, 383] width 311 height 50
type textarea "**********"
click at [1230, 658] on span "Save" at bounding box center [1237, 649] width 29 height 17
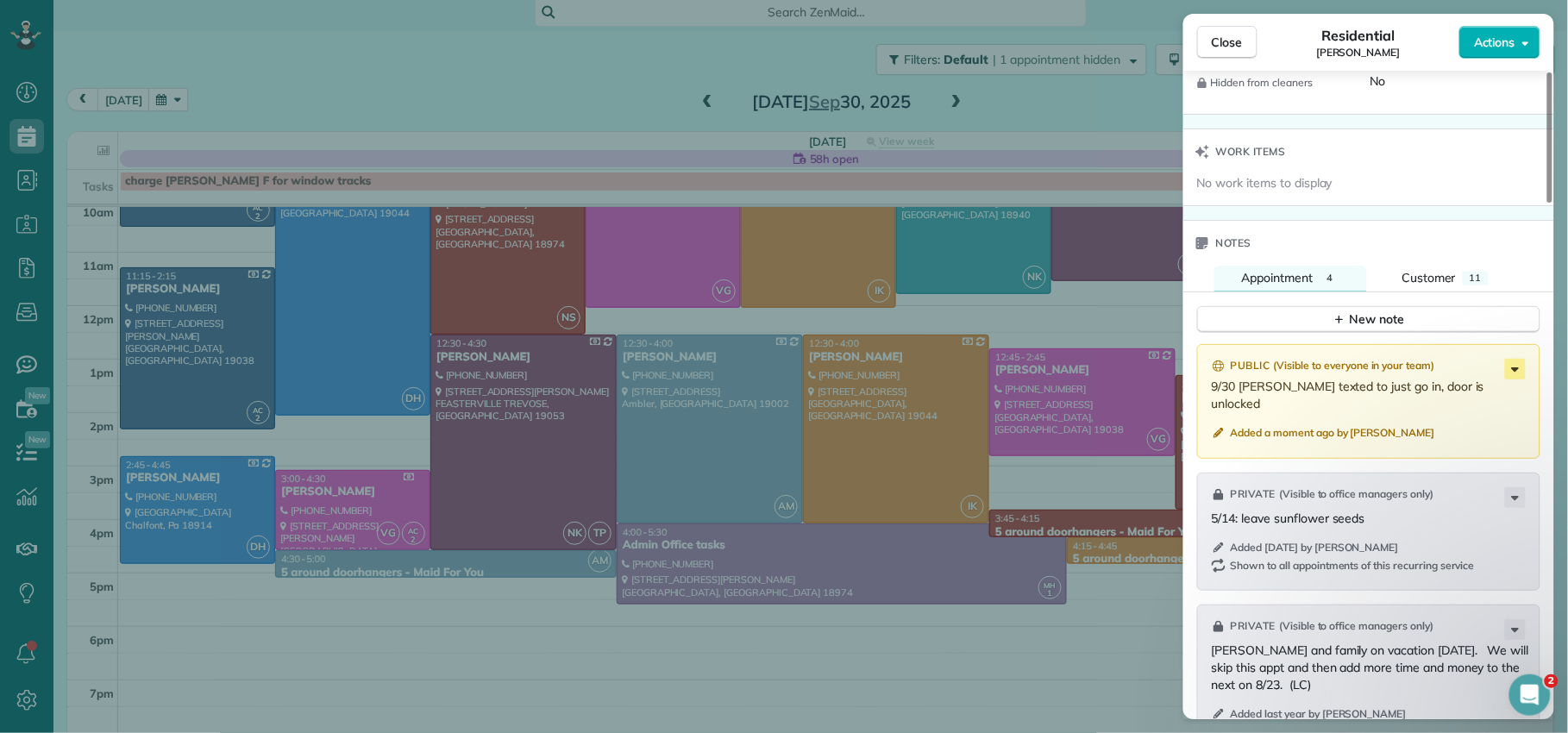
click at [1515, 374] on icon at bounding box center [1515, 368] width 20 height 20
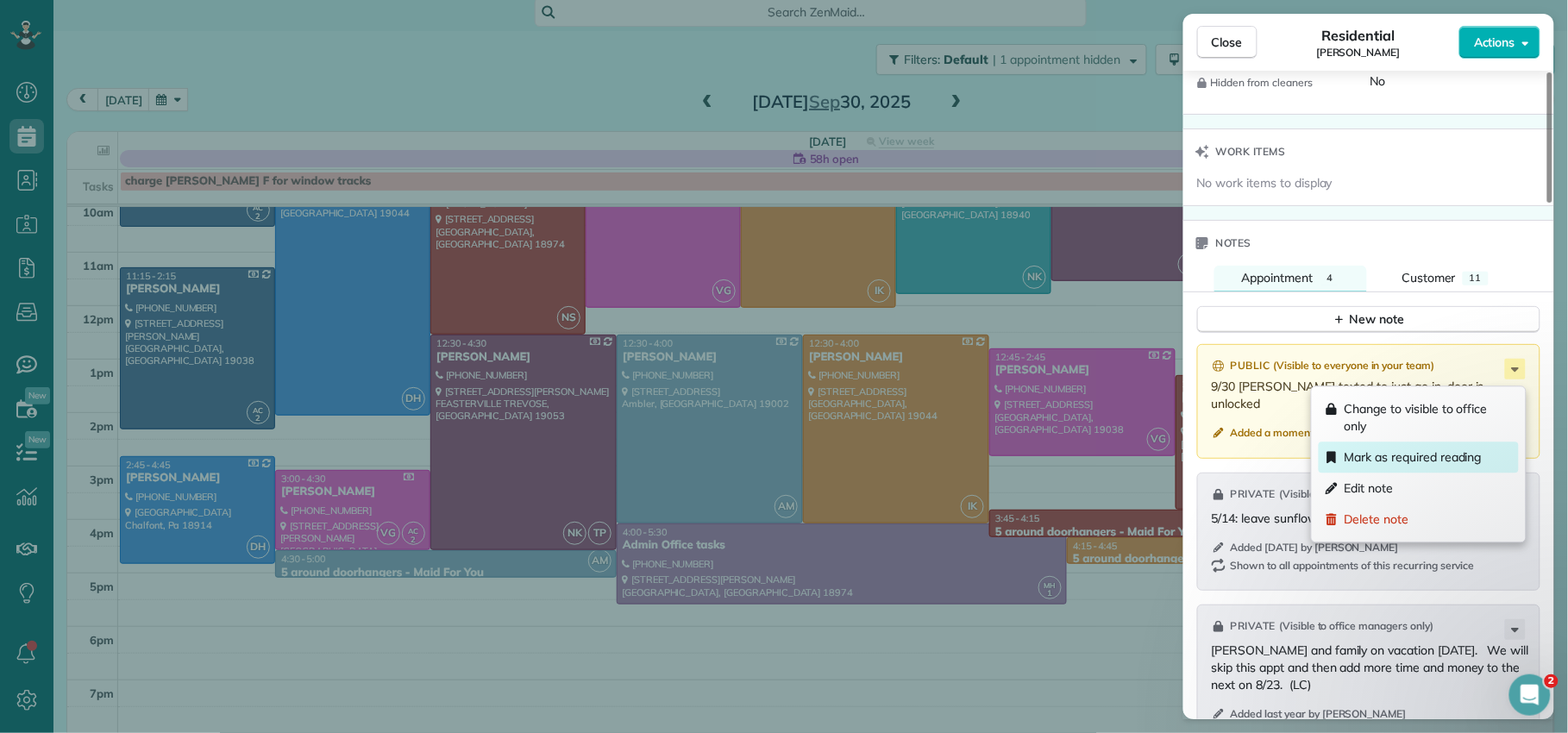
click at [1484, 459] on div "Mark as required reading" at bounding box center [1418, 458] width 200 height 31
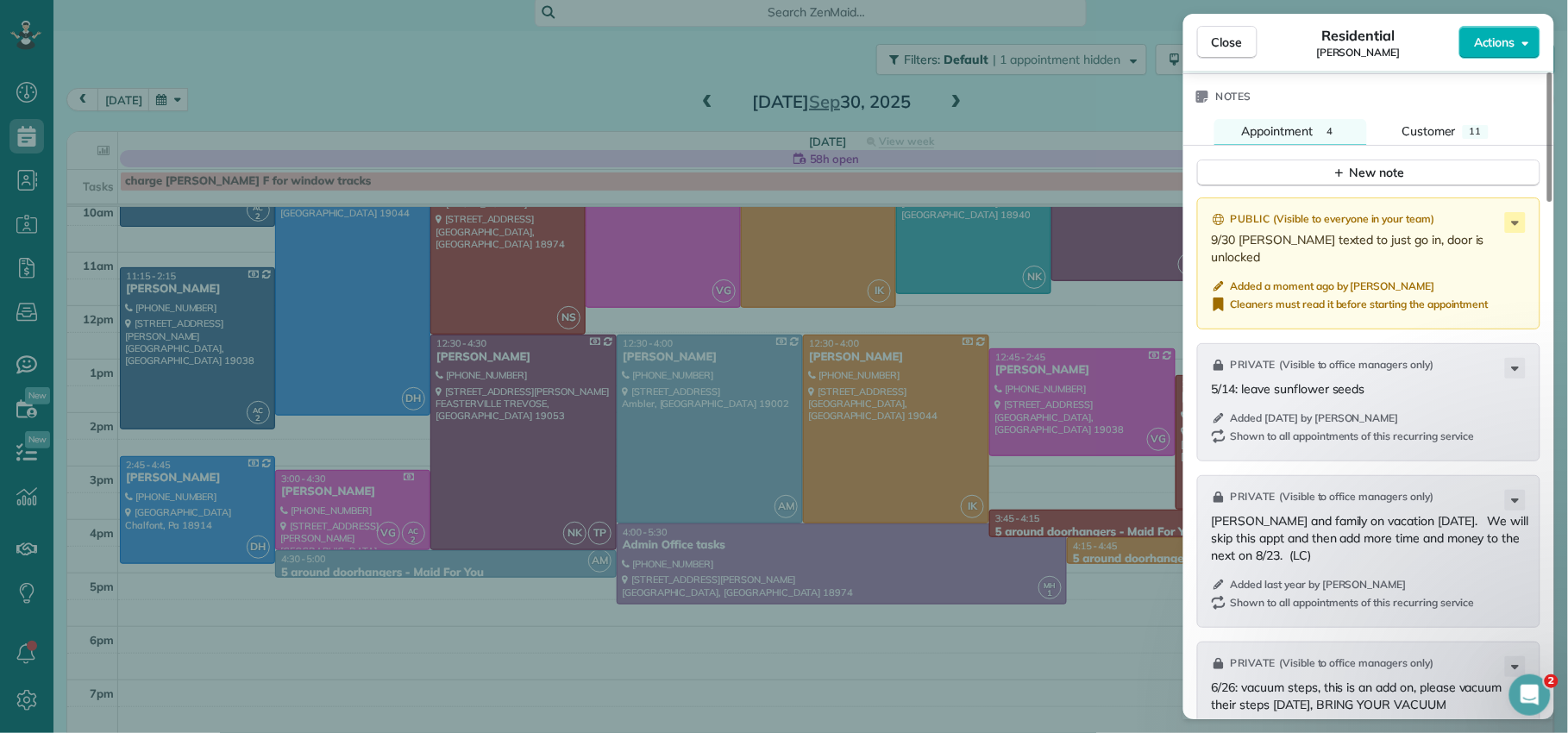
scroll to position [1820, 0]
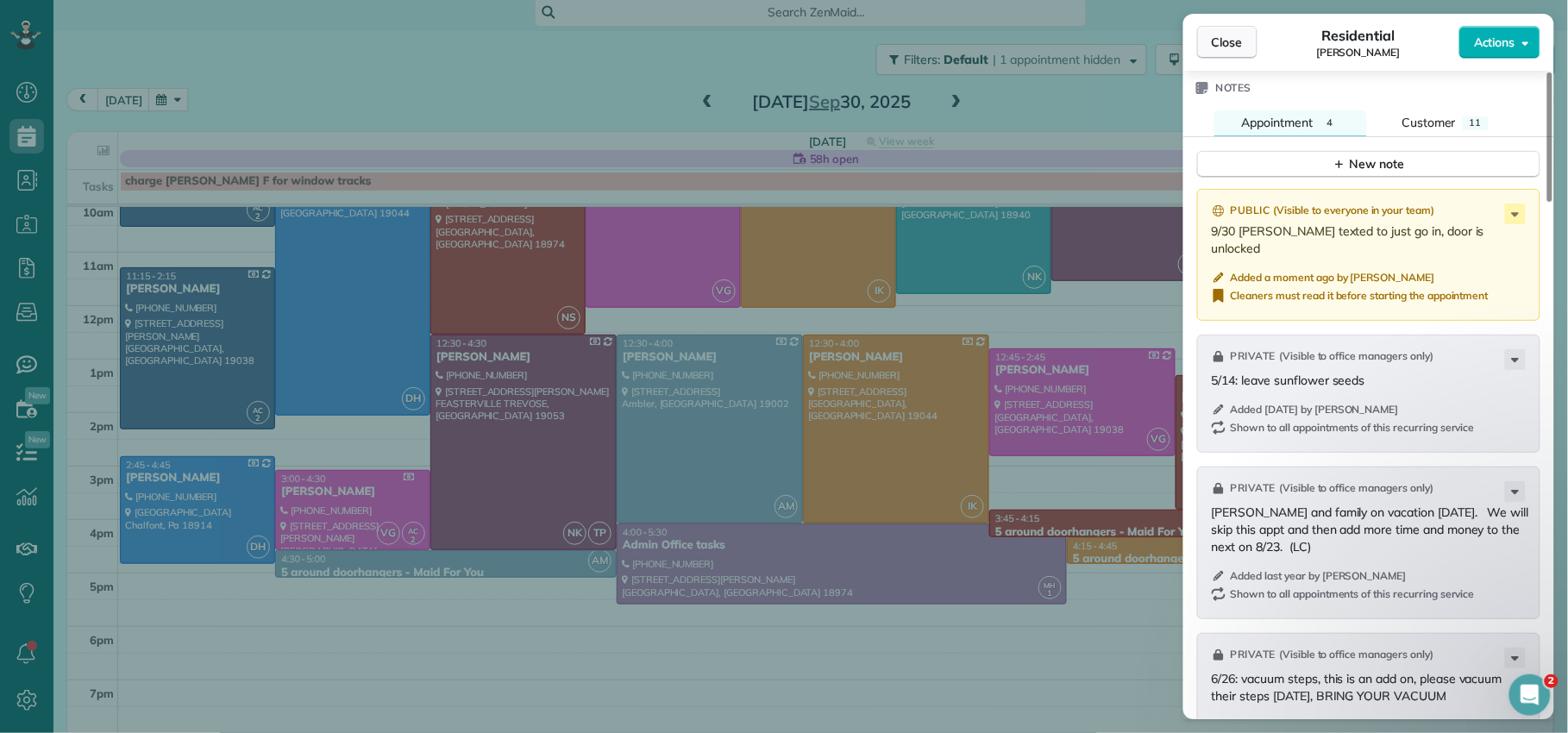
click at [1235, 47] on span "Close" at bounding box center [1227, 42] width 31 height 17
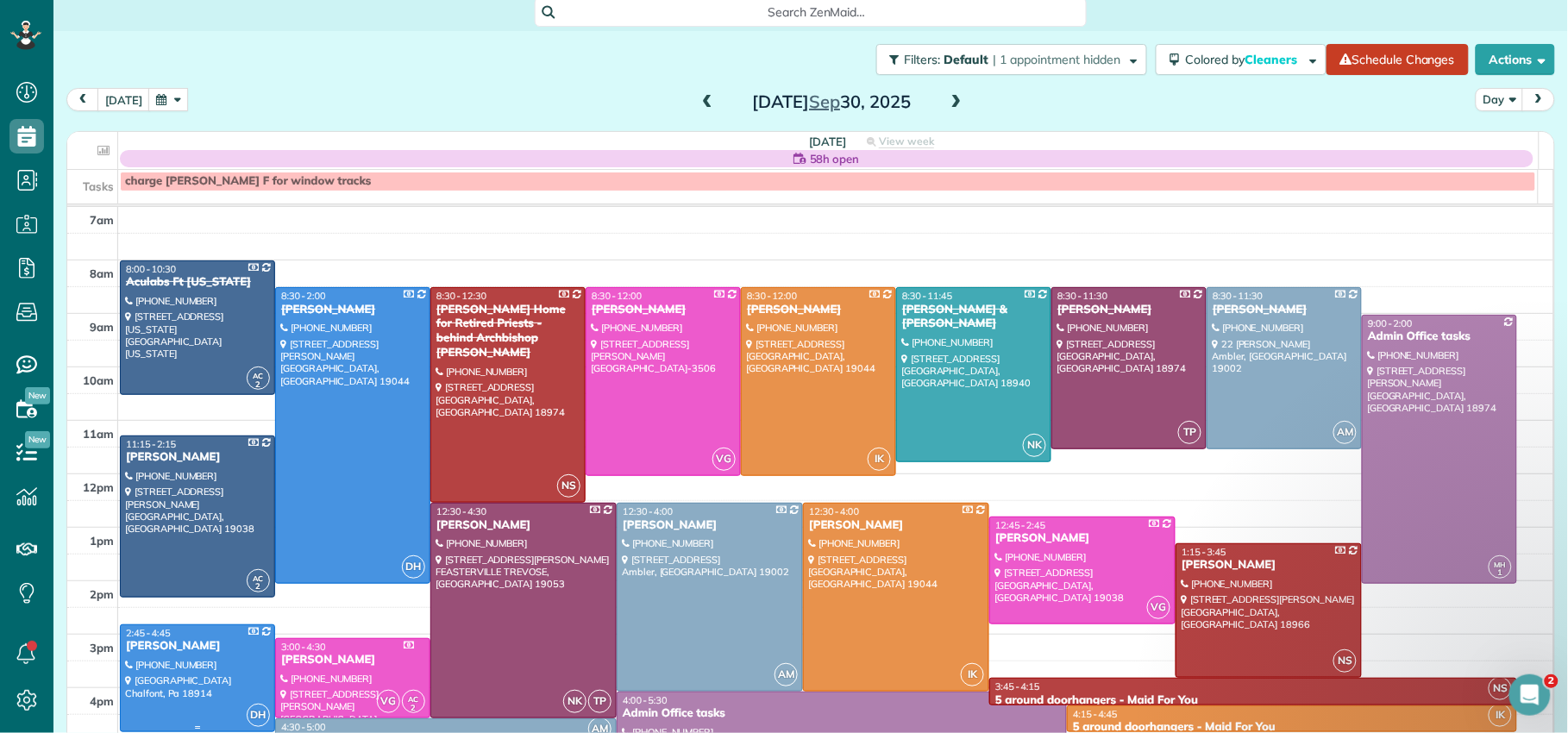
click at [150, 644] on div "Joe Tate" at bounding box center [197, 646] width 145 height 15
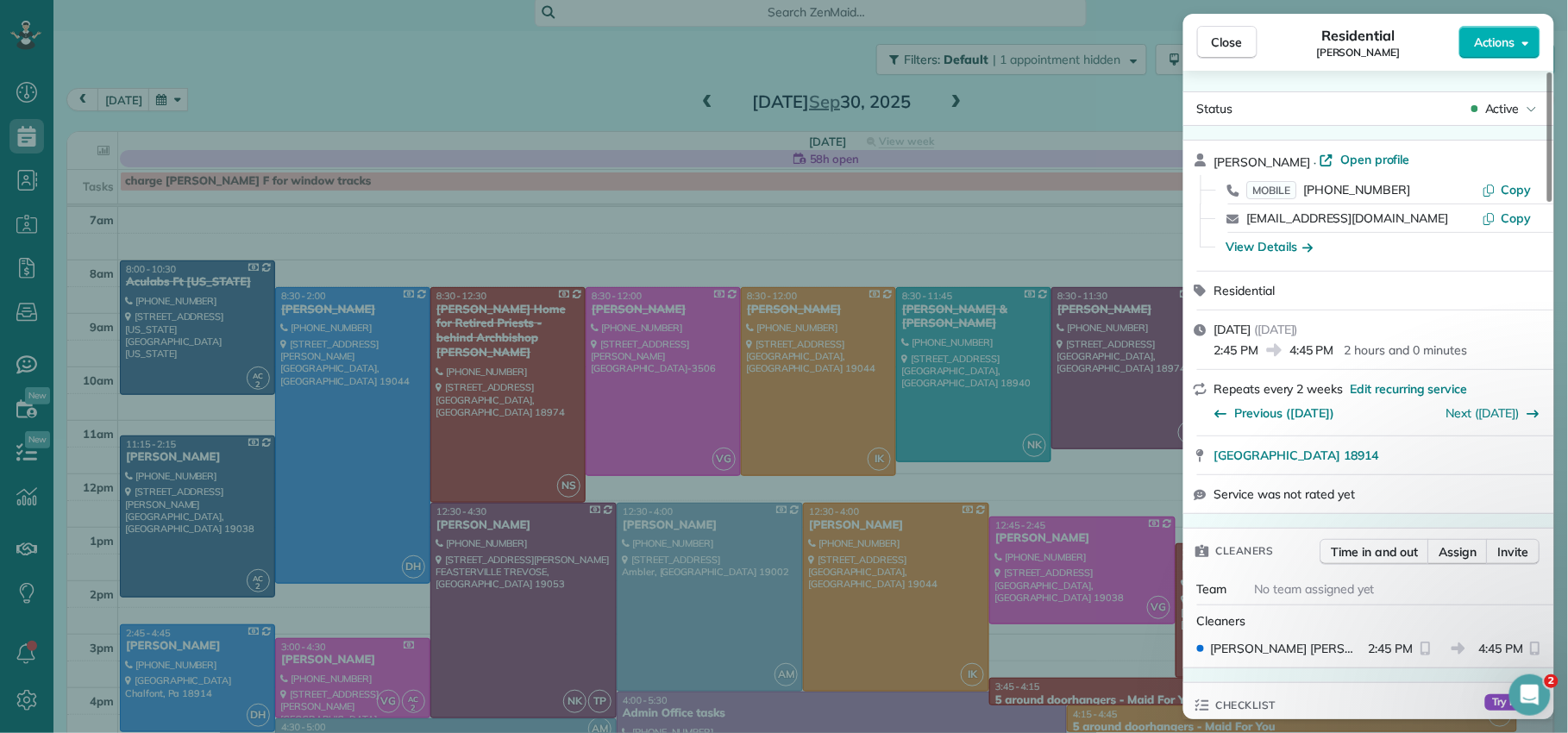
scroll to position [4, 0]
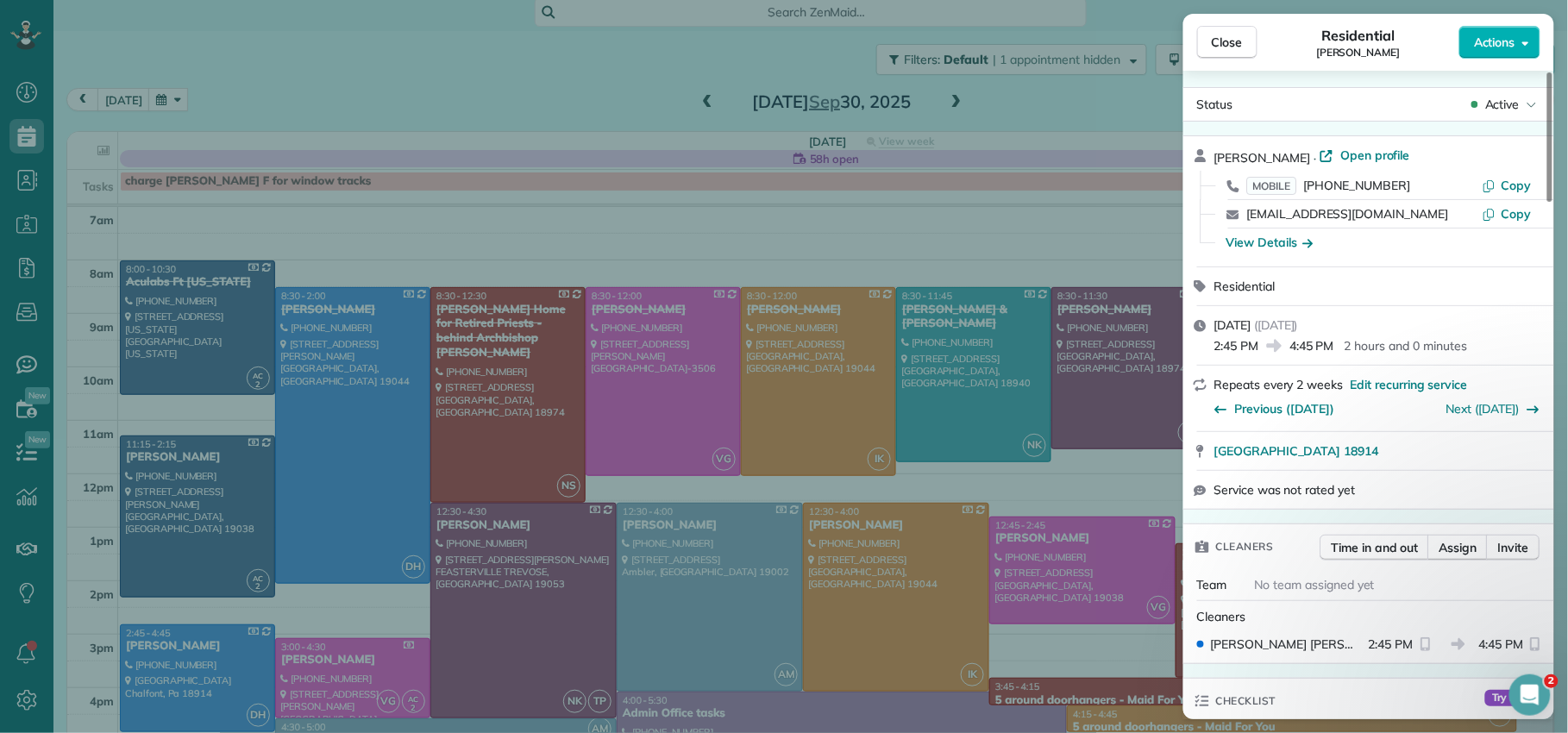
drag, startPoint x: 1239, startPoint y: 50, endPoint x: 1193, endPoint y: 56, distance: 46.4
click at [1239, 50] on button "Close" at bounding box center [1227, 42] width 60 height 33
